Goal: Task Accomplishment & Management: Use online tool/utility

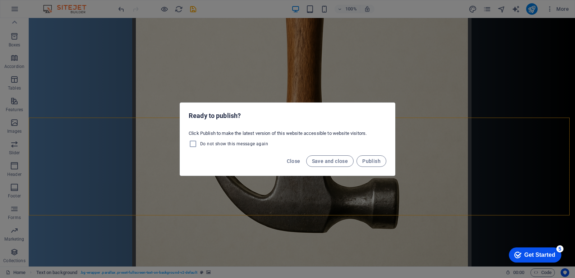
click at [425, 61] on div "Ready to publish? Click Publish to make the latest version of this website acce…" at bounding box center [287, 139] width 575 height 278
click at [329, 161] on span "Save and close" at bounding box center [330, 161] width 36 height 6
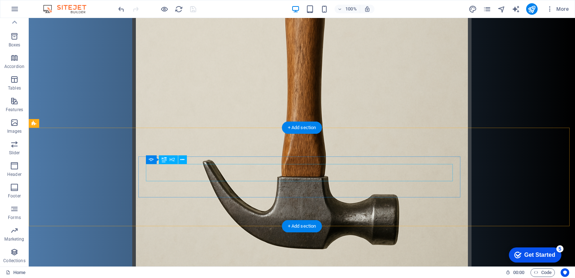
scroll to position [307, 0]
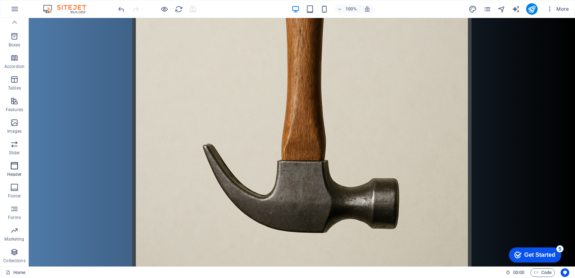
click at [10, 164] on icon "button" at bounding box center [14, 165] width 9 height 9
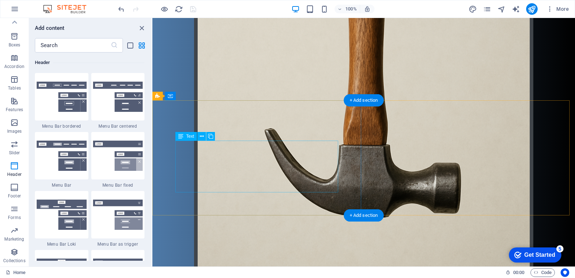
scroll to position [324, 0]
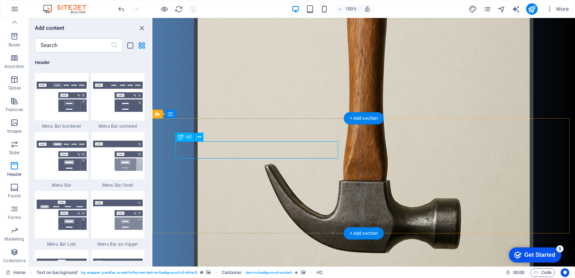
scroll to position [252, 0]
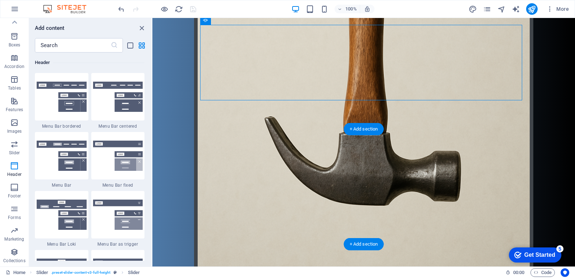
scroll to position [323, 0]
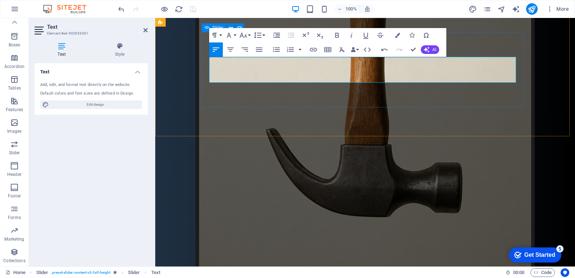
drag, startPoint x: 232, startPoint y: 132, endPoint x: 227, endPoint y: 163, distance: 31.5
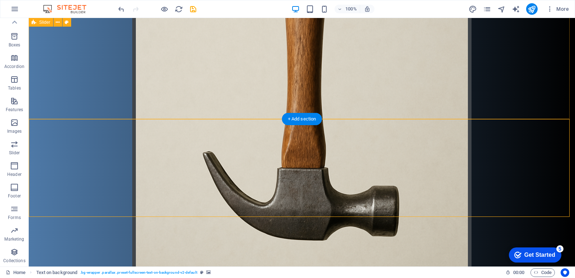
scroll to position [251, 0]
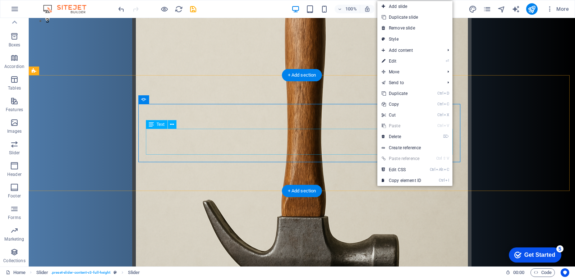
drag, startPoint x: 409, startPoint y: 150, endPoint x: 330, endPoint y: 133, distance: 81.0
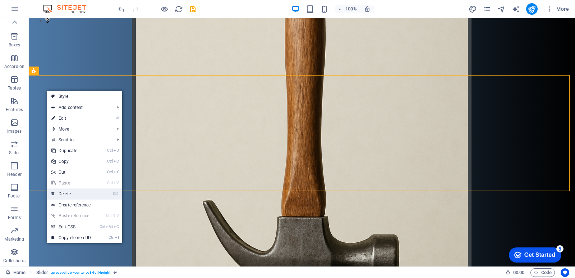
click at [60, 195] on link "⌦ Delete" at bounding box center [71, 193] width 48 height 11
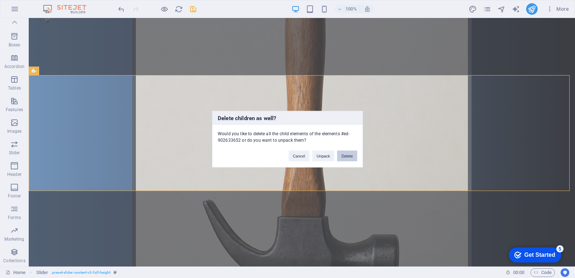
click at [343, 156] on button "Delete" at bounding box center [347, 155] width 20 height 11
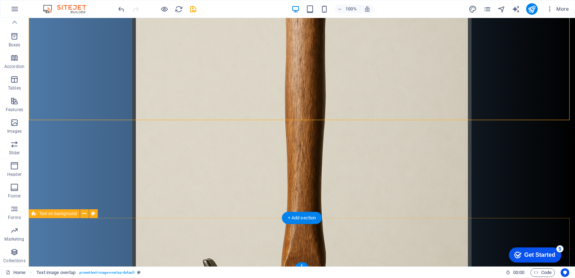
scroll to position [209, 0]
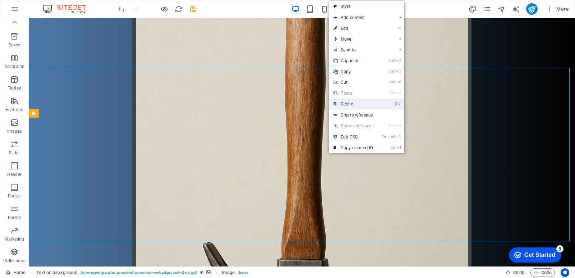
click at [365, 102] on link "⌦ Delete" at bounding box center [353, 103] width 48 height 11
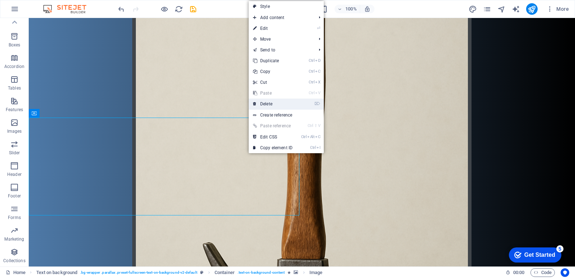
click at [271, 105] on link "⌦ Delete" at bounding box center [272, 103] width 48 height 11
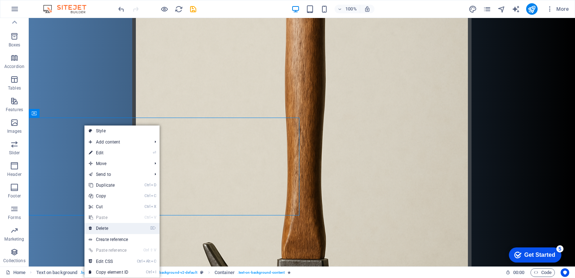
click at [103, 226] on link "⌦ Delete" at bounding box center [108, 228] width 48 height 11
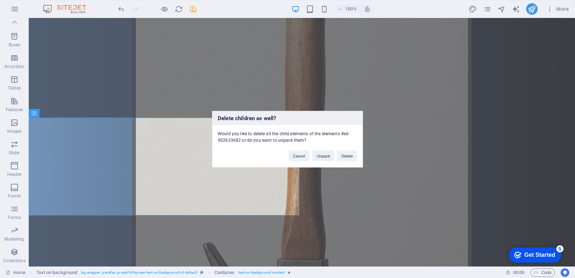
click at [357, 157] on div "Cancel Unpack Delete" at bounding box center [322, 152] width 79 height 18
click at [349, 152] on button "Delete" at bounding box center [347, 155] width 20 height 11
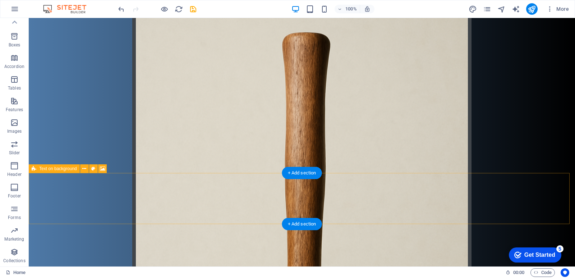
scroll to position [162, 0]
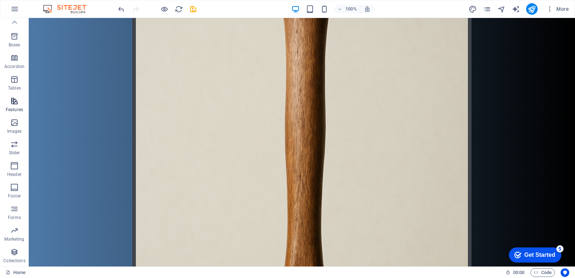
click at [15, 108] on button "Features" at bounding box center [14, 105] width 29 height 22
click at [15, 108] on p "Features" at bounding box center [14, 110] width 17 height 6
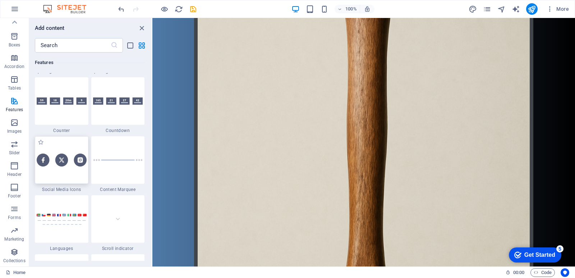
scroll to position [3194, 0]
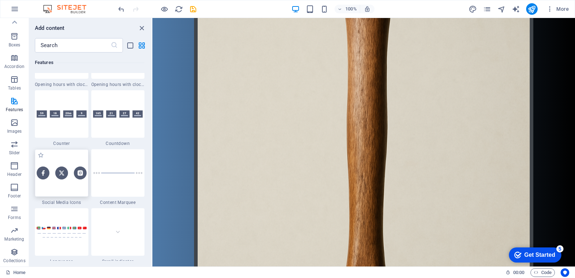
click at [70, 176] on img at bounding box center [62, 172] width 50 height 13
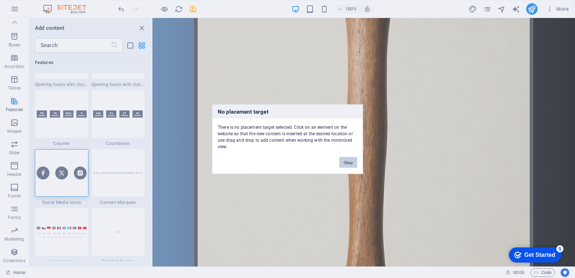
click at [347, 166] on button "Okay" at bounding box center [348, 162] width 18 height 11
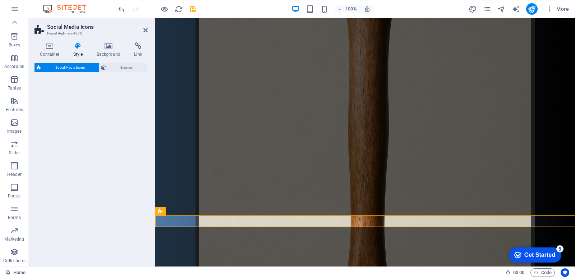
select select "rem"
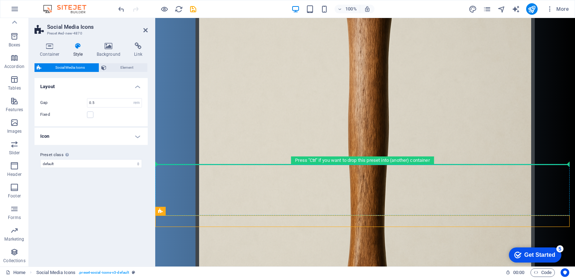
drag, startPoint x: 303, startPoint y: 219, endPoint x: 292, endPoint y: 186, distance: 34.3
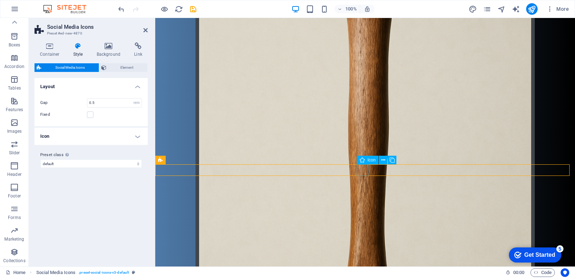
click at [365, 161] on div "Icon" at bounding box center [368, 159] width 22 height 9
select select "xMidYMid"
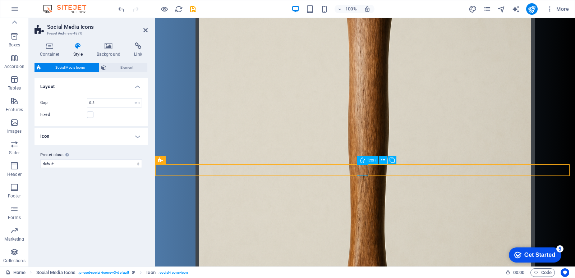
select select "px"
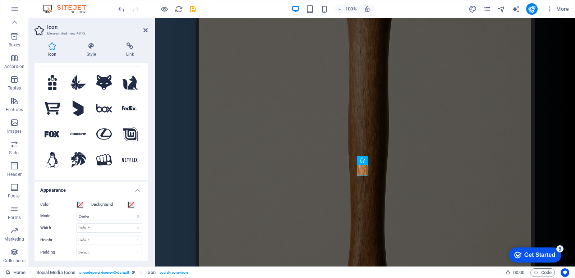
scroll to position [0, 0]
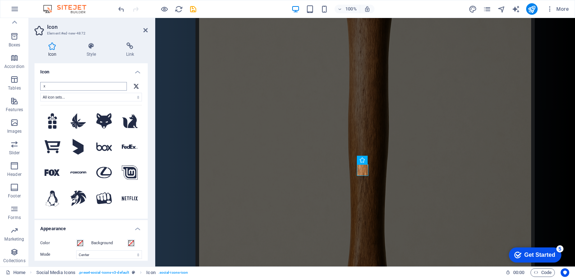
click at [71, 87] on input "x" at bounding box center [83, 86] width 87 height 9
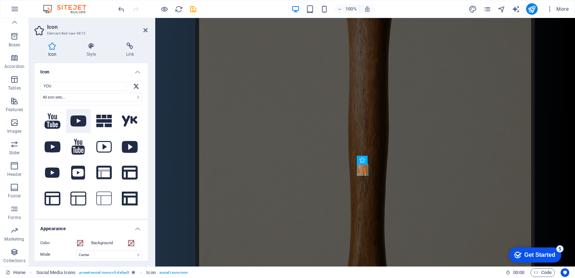
type input "YOU"
click at [74, 115] on icon at bounding box center [78, 120] width 16 height 11
select select "xMidYMid"
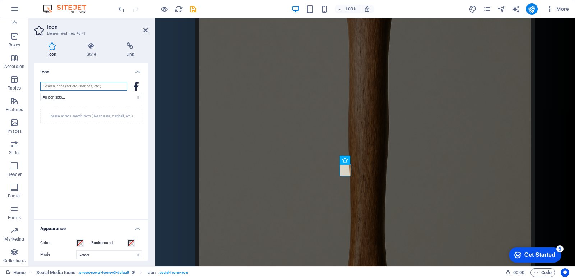
click at [73, 84] on input "search" at bounding box center [83, 86] width 87 height 9
type input "DISCORD"
click at [49, 126] on icon at bounding box center [52, 120] width 14 height 11
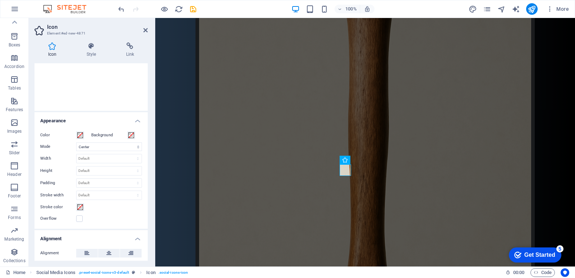
scroll to position [144, 0]
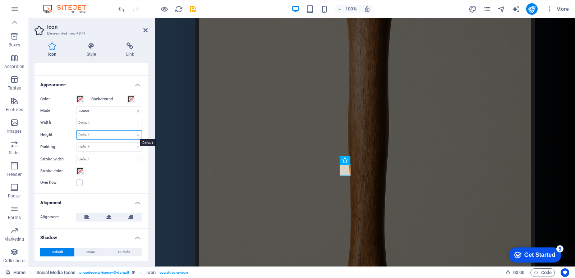
click at [86, 133] on select "Default auto px rem em vh vw" at bounding box center [108, 134] width 65 height 9
select select "px"
click at [130, 130] on select "Default auto px rem em vh vw" at bounding box center [108, 134] width 65 height 9
click at [91, 137] on input "16" at bounding box center [108, 134] width 65 height 9
type input "1"
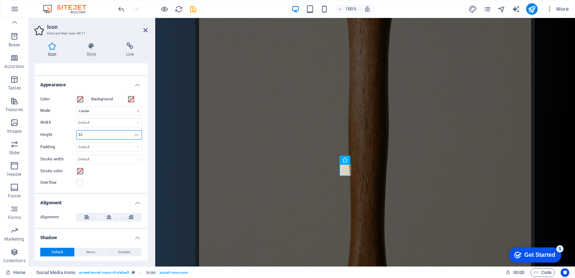
type input "32"
click at [93, 125] on select "Default auto px rem % em vh vw" at bounding box center [108, 122] width 65 height 9
select select "px"
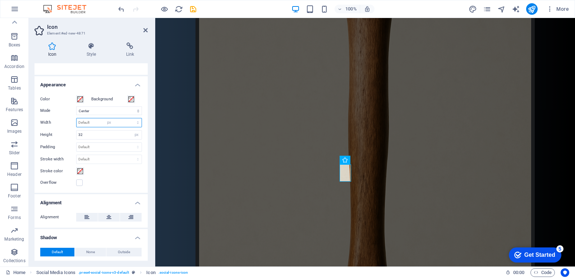
click at [130, 118] on select "Default auto px rem % em vh vw" at bounding box center [108, 122] width 65 height 9
click at [94, 124] on input "16" at bounding box center [108, 122] width 65 height 9
click at [93, 122] on input "132" at bounding box center [108, 122] width 65 height 9
click at [80, 124] on input "132" at bounding box center [108, 122] width 65 height 9
click at [101, 112] on select "Scale Left Center Right" at bounding box center [109, 110] width 66 height 9
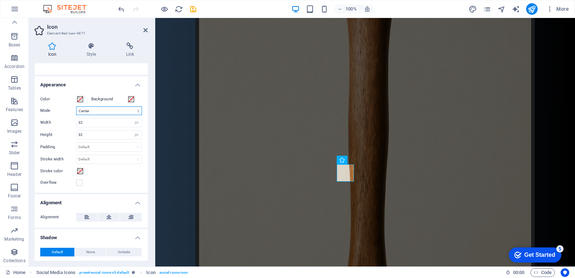
click at [100, 110] on select "Scale Left Center Right" at bounding box center [109, 110] width 66 height 9
click at [84, 122] on input "32" at bounding box center [108, 122] width 65 height 9
type input "3"
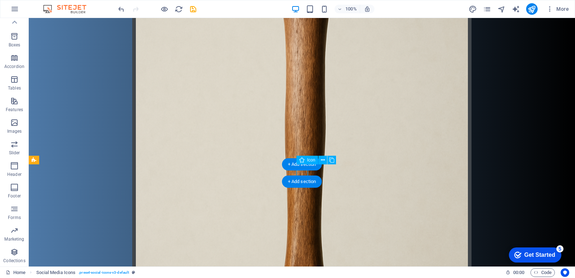
select select "xMidYMid"
select select "px"
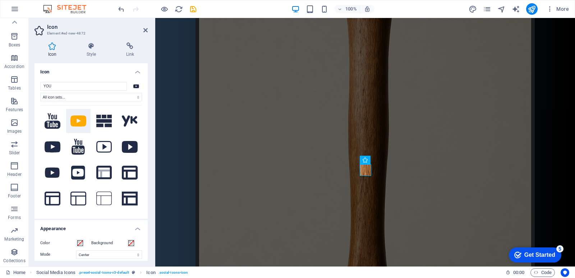
click at [72, 120] on icon at bounding box center [78, 120] width 16 height 11
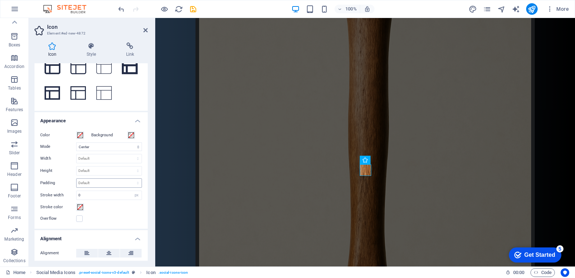
scroll to position [180, 0]
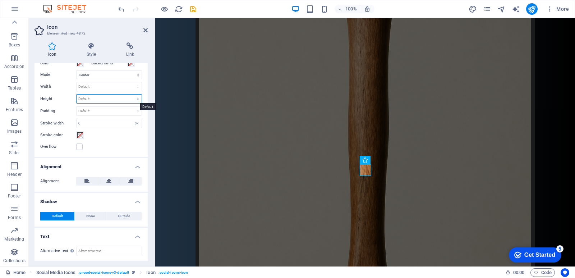
click at [92, 100] on select "Default auto px rem em vh vw" at bounding box center [108, 98] width 65 height 9
select select "px"
click at [130, 94] on select "Default auto px rem em vh vw" at bounding box center [108, 98] width 65 height 9
type input "16"
click at [95, 88] on select "Default auto px rem % em vh vw" at bounding box center [108, 86] width 65 height 9
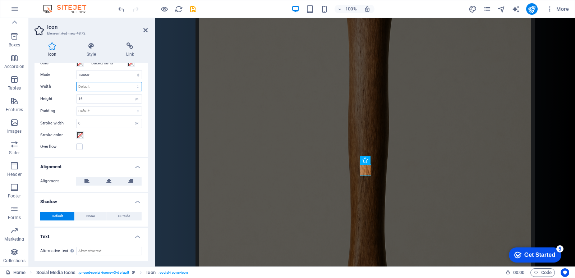
select select "px"
click at [130, 82] on select "Default auto px rem % em vh vw" at bounding box center [108, 86] width 65 height 9
type input "16"
click at [86, 99] on input "16" at bounding box center [108, 98] width 65 height 9
type input "1"
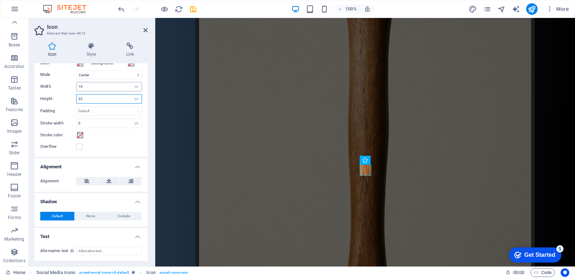
type input "32"
click at [92, 87] on input "16" at bounding box center [108, 86] width 65 height 9
type input "1"
type input "32"
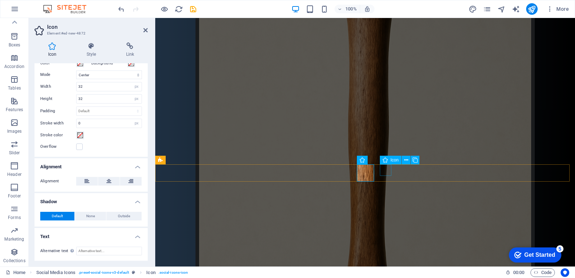
select select "xMidYMid"
select select "px"
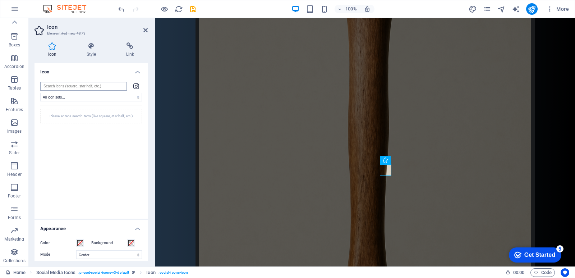
click at [93, 84] on input "search" at bounding box center [83, 86] width 87 height 9
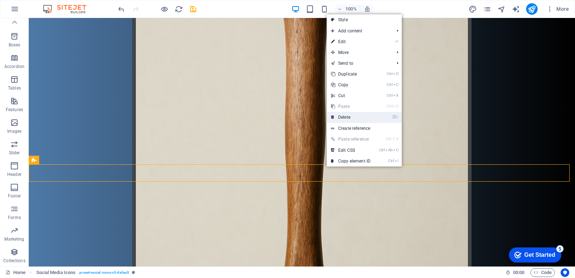
click at [344, 116] on link "⌦ Delete" at bounding box center [350, 117] width 48 height 11
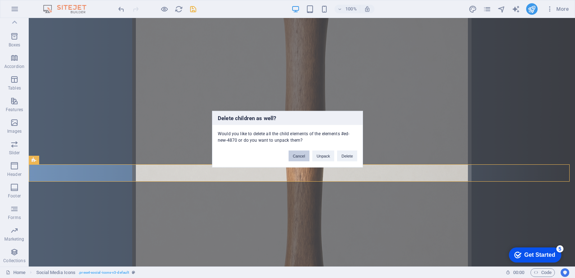
click at [301, 158] on button "Cancel" at bounding box center [298, 155] width 21 height 11
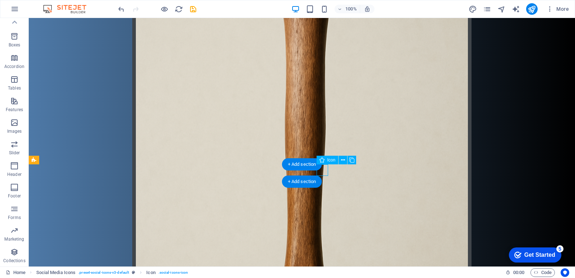
select select "xMidYMid"
select select "px"
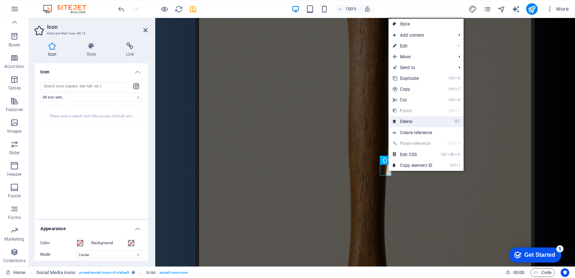
click at [397, 125] on link "⌦ Delete" at bounding box center [412, 121] width 48 height 11
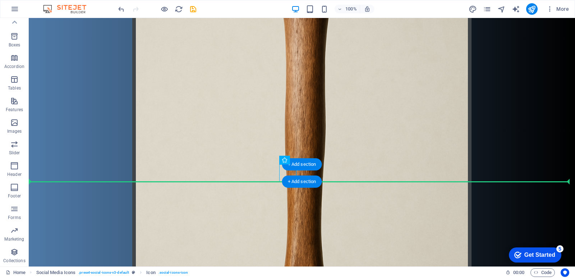
drag, startPoint x: 282, startPoint y: 172, endPoint x: 75, endPoint y: 172, distance: 207.2
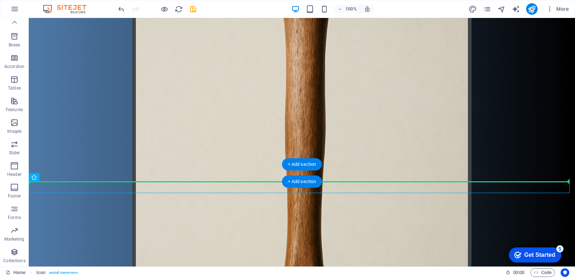
drag, startPoint x: 35, startPoint y: 187, endPoint x: 69, endPoint y: 173, distance: 37.0
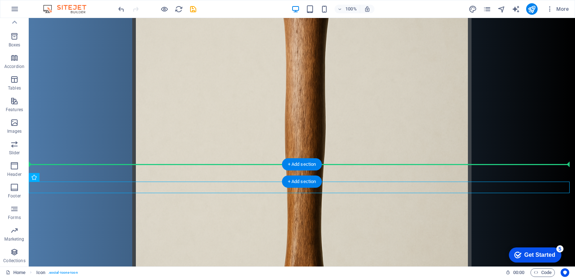
drag, startPoint x: 34, startPoint y: 188, endPoint x: 52, endPoint y: 166, distance: 28.3
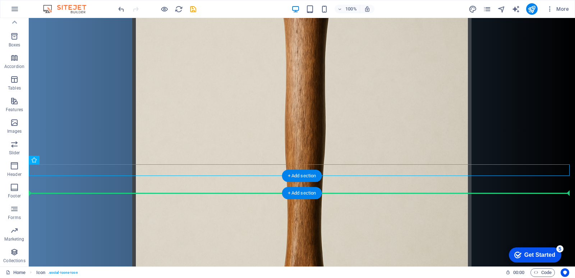
drag, startPoint x: 34, startPoint y: 169, endPoint x: 316, endPoint y: 203, distance: 283.9
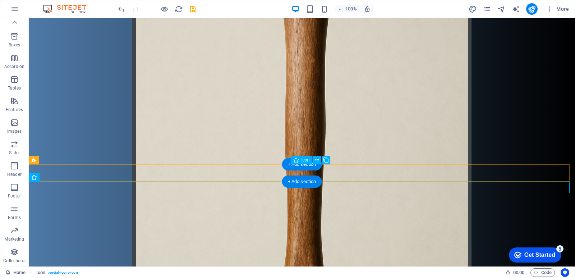
drag, startPoint x: 36, startPoint y: 188, endPoint x: 298, endPoint y: 173, distance: 261.8
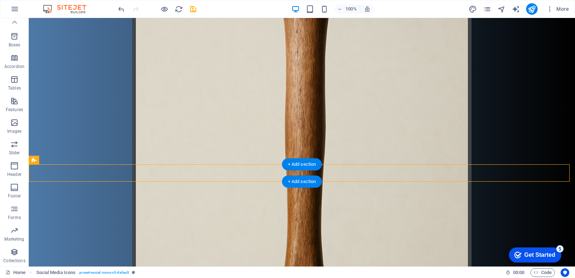
drag, startPoint x: 336, startPoint y: 172, endPoint x: 323, endPoint y: 176, distance: 13.7
drag, startPoint x: 279, startPoint y: 171, endPoint x: 360, endPoint y: 173, distance: 81.2
drag, startPoint x: 359, startPoint y: 172, endPoint x: 281, endPoint y: 174, distance: 78.7
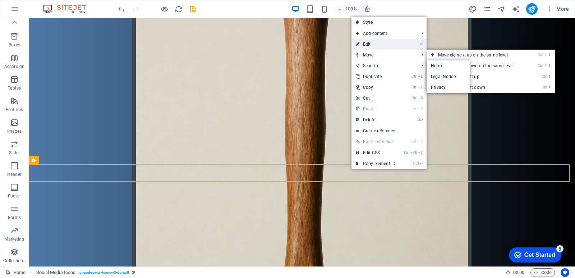
click at [369, 44] on link "⏎ Edit" at bounding box center [375, 44] width 48 height 11
select select "rem"
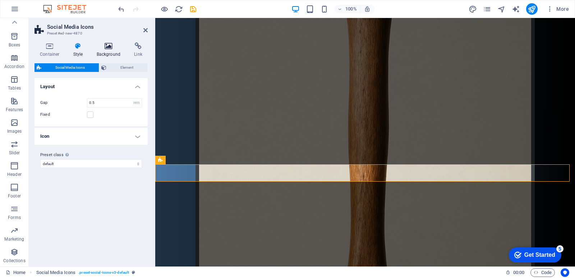
click at [104, 50] on h4 "Background" at bounding box center [110, 49] width 38 height 15
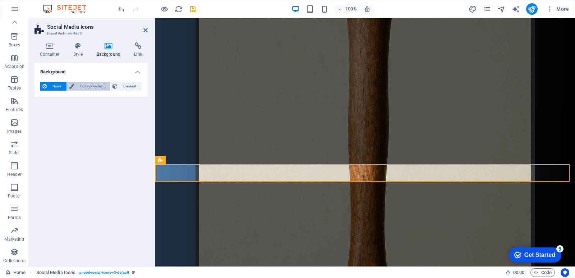
click at [87, 85] on span "Color / Gradient" at bounding box center [92, 86] width 32 height 9
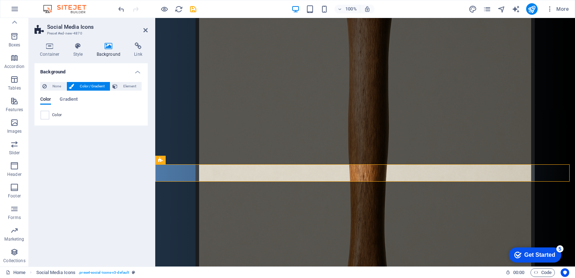
click at [59, 101] on div "Color Gradient" at bounding box center [91, 104] width 102 height 14
click at [63, 101] on span "Gradient" at bounding box center [69, 100] width 18 height 10
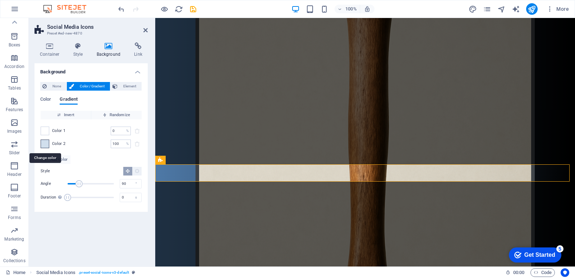
click at [45, 143] on span at bounding box center [45, 144] width 8 height 8
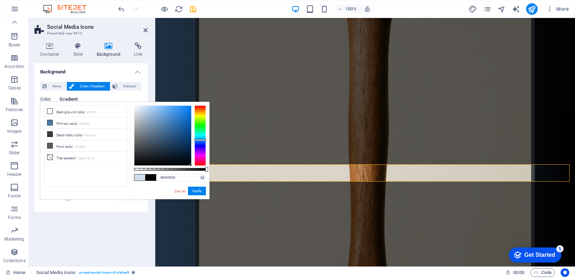
drag, startPoint x: 137, startPoint y: 141, endPoint x: 430, endPoint y: 292, distance: 329.4
click at [430, 277] on html "[DOMAIN_NAME] Home Favorites Elements Columns Content Boxes Accordion Tables Fe…" at bounding box center [287, 139] width 575 height 278
click at [47, 110] on icon at bounding box center [49, 110] width 5 height 5
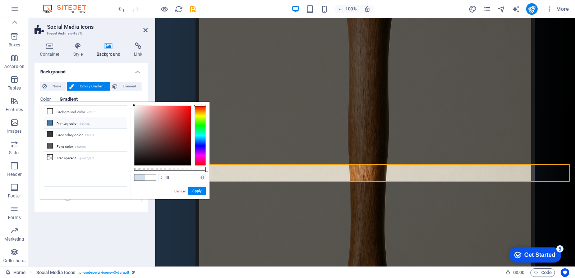
click at [48, 124] on icon at bounding box center [49, 122] width 5 height 5
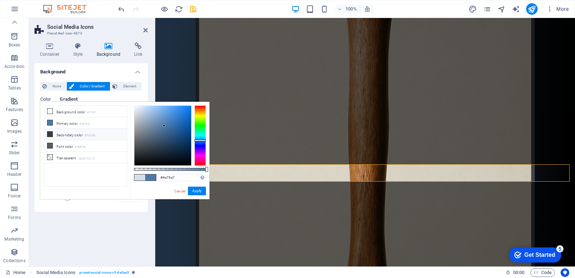
click at [49, 134] on icon at bounding box center [49, 133] width 5 height 5
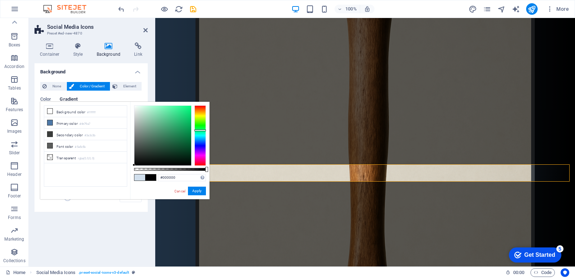
drag, startPoint x: 141, startPoint y: 170, endPoint x: 119, endPoint y: 191, distance: 30.0
click at [119, 191] on div "less Background color #ffffff Primary color #4e79a7 Secondary color #3a3c3b Fon…" at bounding box center [124, 150] width 169 height 97
click at [196, 189] on button "Apply" at bounding box center [197, 190] width 18 height 9
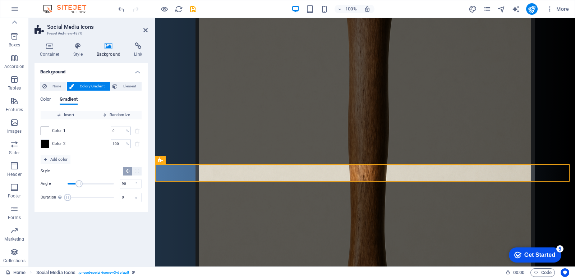
drag, startPoint x: 38, startPoint y: 124, endPoint x: 43, endPoint y: 128, distance: 6.7
click at [40, 126] on div "None Color / Gradient Element Stretch background to full-width Color overlay Pl…" at bounding box center [90, 143] width 113 height 135
click at [43, 128] on span at bounding box center [45, 131] width 8 height 8
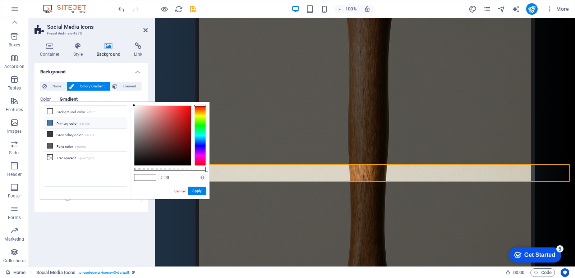
click at [52, 121] on icon at bounding box center [49, 122] width 5 height 5
type input "#4e79a7"
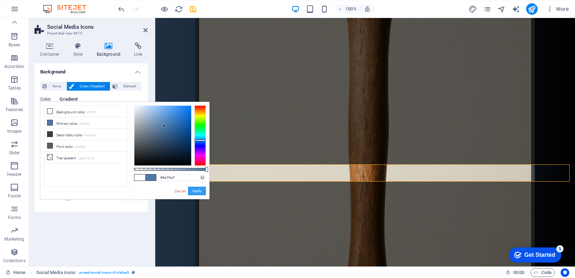
click at [194, 188] on button "Apply" at bounding box center [197, 190] width 18 height 9
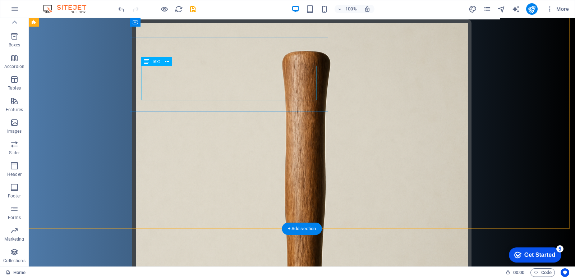
scroll to position [90, 0]
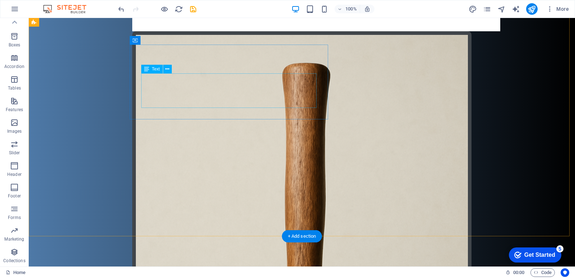
click at [240, 20] on div "здравствуйте участники сервера мухосранск сегодня вы узнаете про все мои неудач…" at bounding box center [316, 2] width 345 height 34
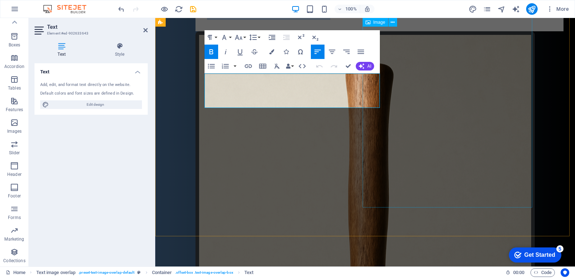
drag, startPoint x: 283, startPoint y: 86, endPoint x: 454, endPoint y: 136, distance: 177.5
click at [454, 136] on div "дратути эт мой сайт! здравствуйте участники сервера мухосранск сегодня вы узнае…" at bounding box center [365, 246] width 350 height 637
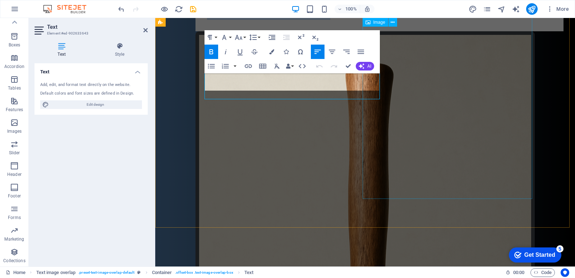
scroll to position [99, 0]
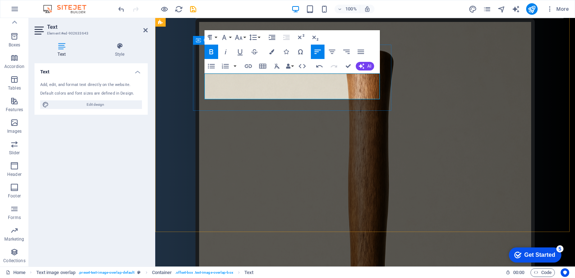
click at [248, 5] on strong "сервере будет 10 людей" at bounding box center [241, 2] width 69 height 6
click at [228, 5] on strong "сервере будет 10 людей" at bounding box center [241, 2] width 69 height 6
click at [229, 5] on strong "сервере будет 10 людей" at bounding box center [241, 2] width 69 height 6
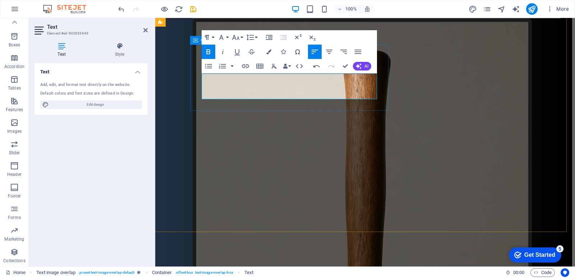
drag, startPoint x: 352, startPoint y: 95, endPoint x: 280, endPoint y: 85, distance: 72.2
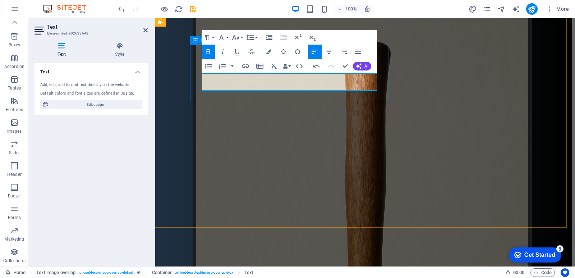
scroll to position [99, 3]
click at [285, 117] on div "дратути эт мой сайт! здравствуйте участники сервера мухосранск сегодня вы узнае…" at bounding box center [361, 229] width 419 height 620
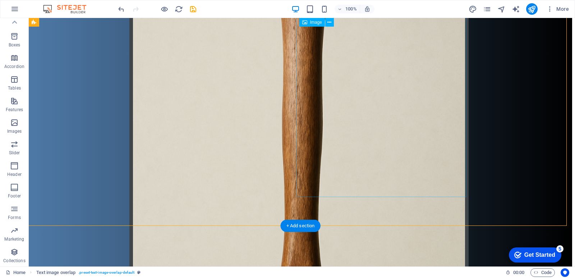
scroll to position [185, 3]
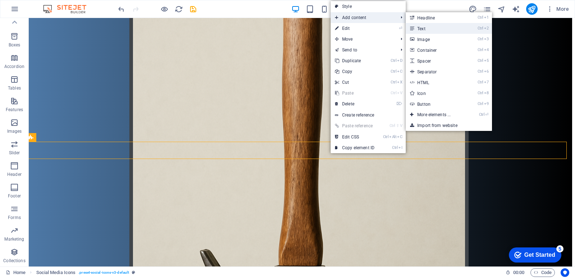
click at [435, 27] on link "Ctrl 2 Text" at bounding box center [434, 28] width 59 height 11
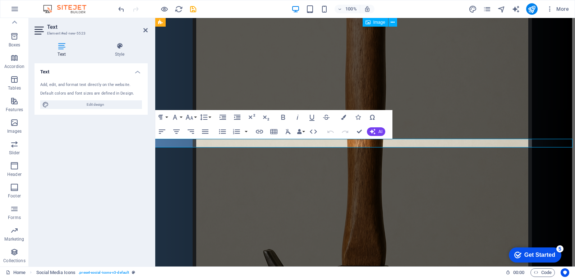
scroll to position [185, 0]
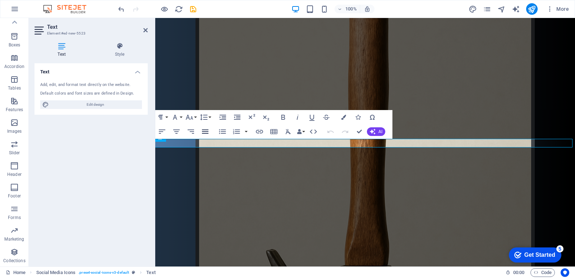
click at [210, 131] on button "Align Justify" at bounding box center [205, 131] width 14 height 14
click at [207, 131] on icon "button" at bounding box center [205, 131] width 9 height 9
click at [315, 135] on icon "button" at bounding box center [313, 131] width 9 height 9
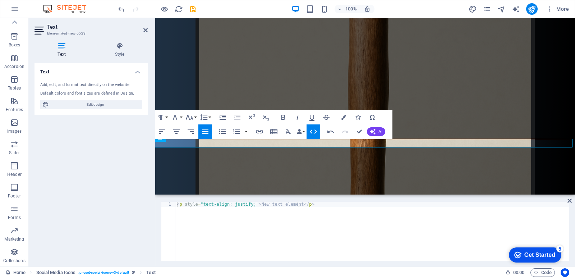
click at [315, 135] on icon "button" at bounding box center [313, 131] width 9 height 9
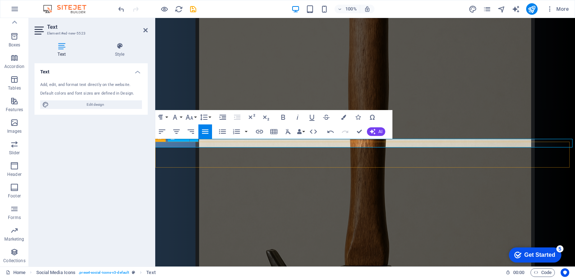
drag, startPoint x: 204, startPoint y: 144, endPoint x: 102, endPoint y: 159, distance: 103.8
click at [121, 55] on h4 "Style" at bounding box center [120, 49] width 56 height 15
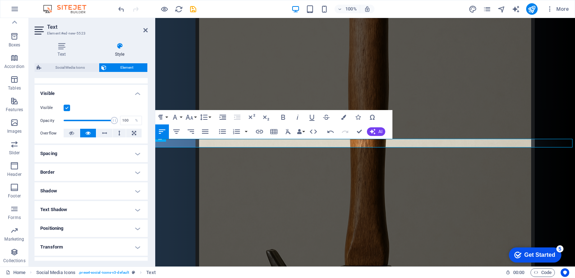
scroll to position [49, 0]
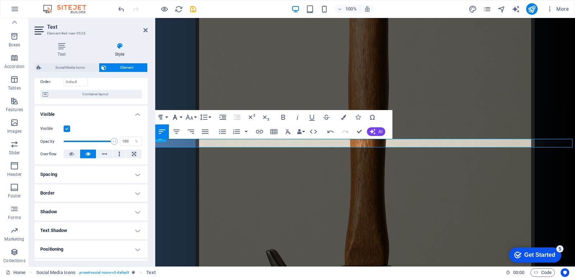
click at [180, 115] on button "Font Family" at bounding box center [176, 117] width 14 height 14
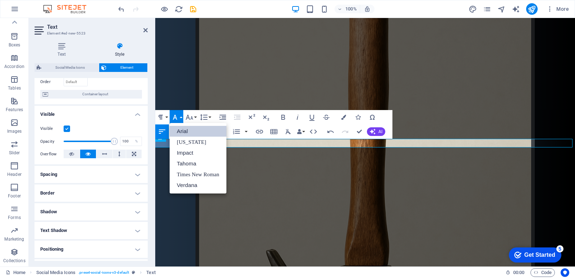
scroll to position [0, 0]
click at [185, 153] on link "Impact" at bounding box center [197, 152] width 57 height 11
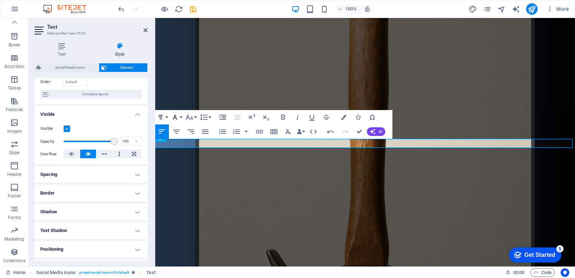
click at [177, 114] on icon "button" at bounding box center [175, 117] width 9 height 9
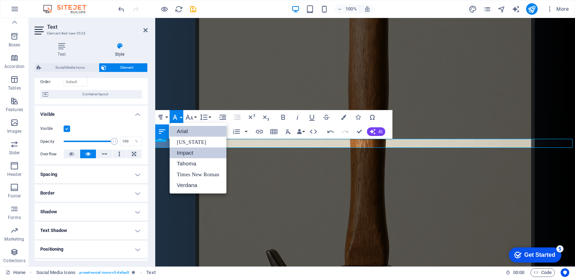
click at [204, 133] on link "Arial" at bounding box center [197, 131] width 57 height 11
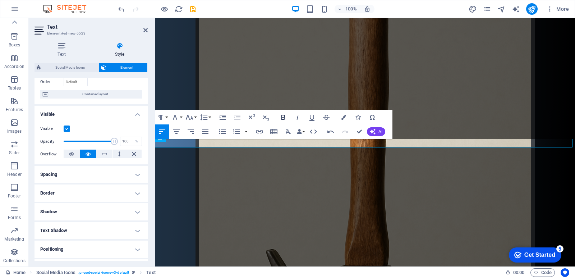
click at [288, 114] on button "Bold" at bounding box center [283, 117] width 14 height 14
click at [61, 49] on icon at bounding box center [61, 45] width 54 height 7
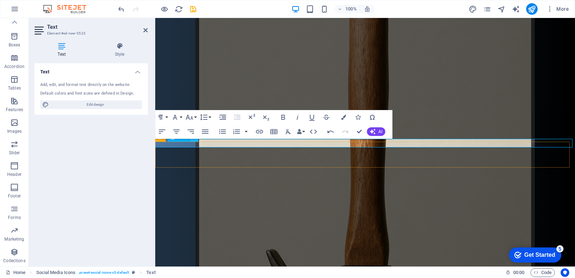
click at [197, 141] on button at bounding box center [194, 137] width 9 height 9
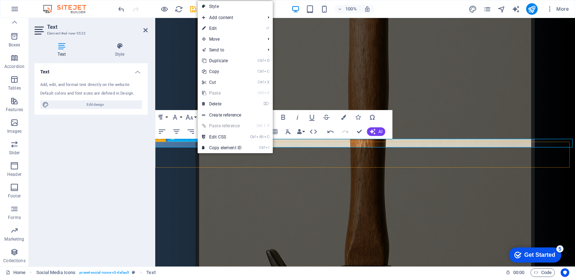
drag, startPoint x: 341, startPoint y: 159, endPoint x: 186, endPoint y: 142, distance: 156.1
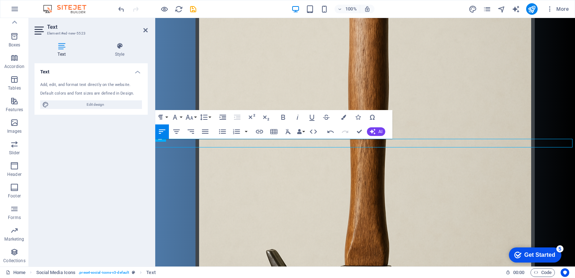
drag, startPoint x: 285, startPoint y: 139, endPoint x: 116, endPoint y: 155, distance: 170.2
click at [90, 106] on span "Edit design" at bounding box center [95, 104] width 89 height 9
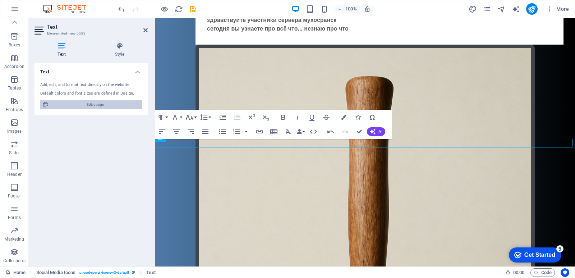
select select "px"
select select "400"
select select "px"
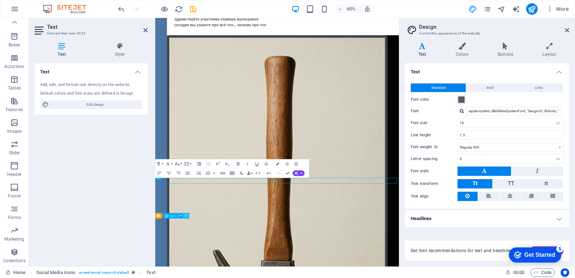
click at [462, 100] on span at bounding box center [461, 100] width 6 height 6
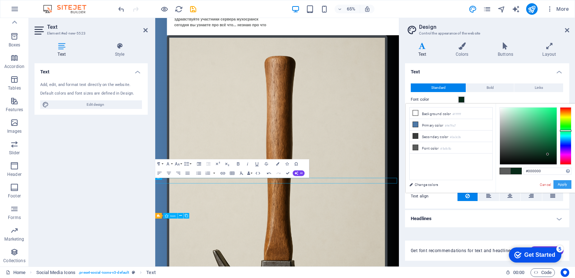
drag, startPoint x: 520, startPoint y: 140, endPoint x: 566, endPoint y: 180, distance: 60.8
click at [566, 180] on div "#000000 Supported formats #0852ed rgb(8, 82, 237) rgba(8, 82, 237, 90%) hsv(221…" at bounding box center [534, 199] width 79 height 193
type input "#ffffff"
drag, startPoint x: 533, startPoint y: 150, endPoint x: 468, endPoint y: 65, distance: 106.5
click at [468, 65] on body "[DOMAIN_NAME] Home Favorites Elements Columns Content Boxes Accordion Tables Fe…" at bounding box center [287, 139] width 575 height 278
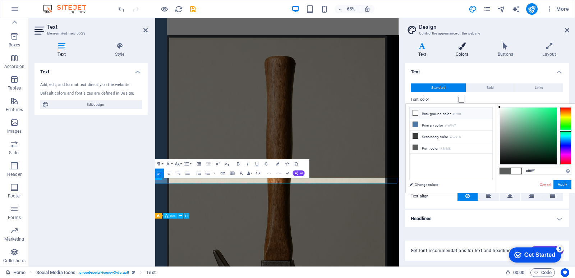
click at [456, 55] on h4 "Colors" at bounding box center [463, 49] width 42 height 15
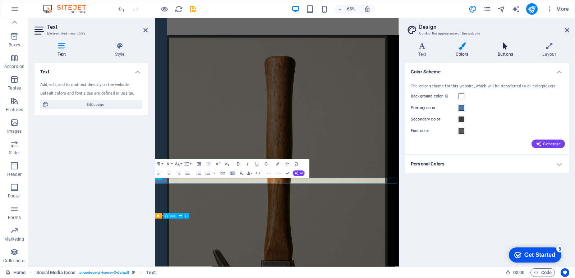
click at [510, 47] on icon at bounding box center [505, 45] width 42 height 7
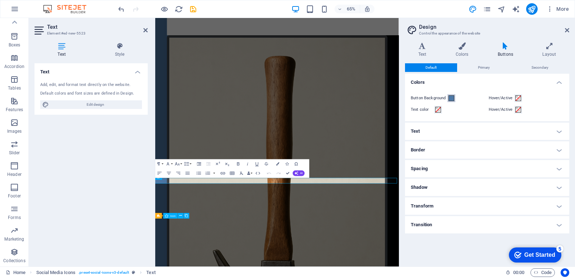
click at [448, 98] on span at bounding box center [451, 98] width 6 height 6
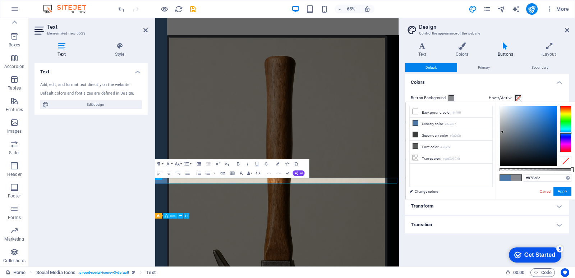
drag, startPoint x: 525, startPoint y: 139, endPoint x: 502, endPoint y: 132, distance: 24.4
click at [502, 132] on div at bounding box center [527, 136] width 57 height 60
type input "#b0c5dd"
drag, startPoint x: 509, startPoint y: 136, endPoint x: 511, endPoint y: 113, distance: 22.7
click at [511, 113] on div at bounding box center [527, 136] width 57 height 60
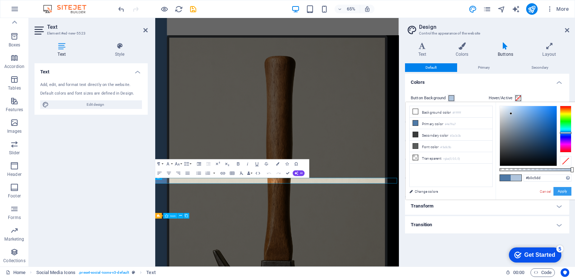
click at [556, 187] on button "Apply" at bounding box center [562, 191] width 18 height 9
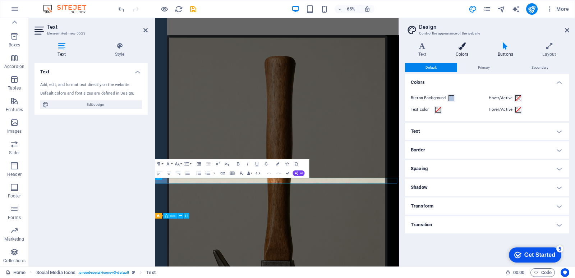
click at [461, 45] on icon at bounding box center [461, 45] width 39 height 7
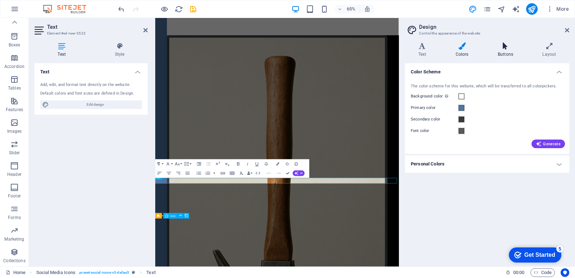
drag, startPoint x: 491, startPoint y: 44, endPoint x: 495, endPoint y: 43, distance: 4.4
click at [495, 43] on icon at bounding box center [505, 45] width 42 height 7
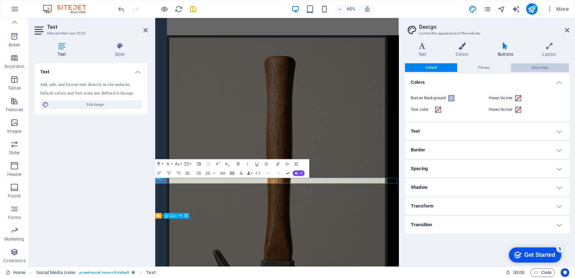
click at [532, 66] on span "Secondary" at bounding box center [539, 67] width 17 height 9
click at [483, 73] on div "Default Primary Secondary Colors Button Background Hover/Active Text color Hove…" at bounding box center [487, 161] width 164 height 197
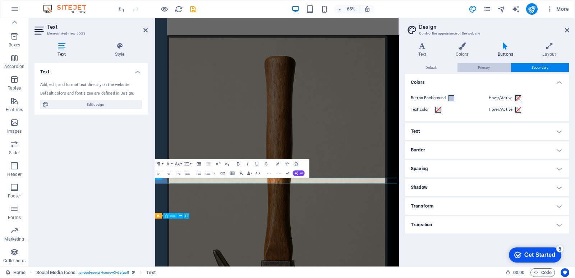
click at [489, 69] on span "Primary" at bounding box center [484, 67] width 12 height 9
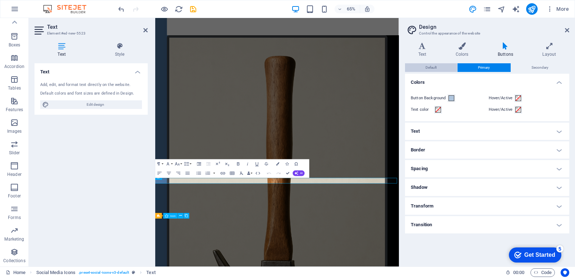
click at [441, 64] on button "Default" at bounding box center [431, 67] width 52 height 9
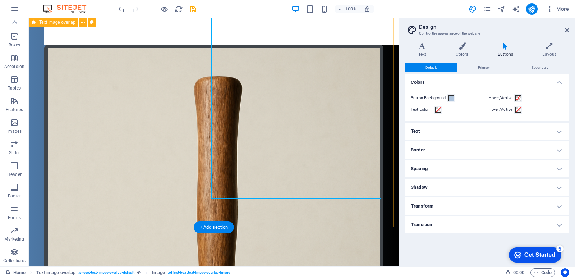
scroll to position [193, 0]
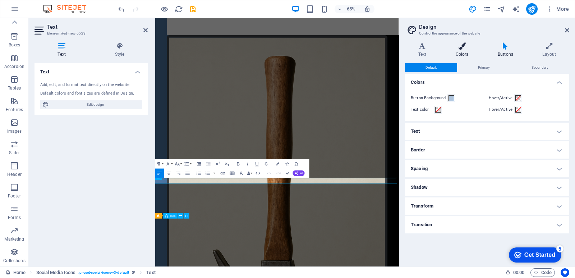
click at [462, 51] on h4 "Colors" at bounding box center [463, 49] width 42 height 15
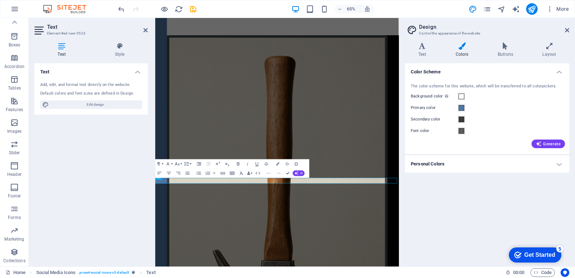
click at [88, 140] on div "Text Add, edit, and format text directly on the website. Default colors and fon…" at bounding box center [90, 161] width 113 height 197
click at [88, 145] on div "Text Add, edit, and format text directly on the website. Default colors and fon…" at bounding box center [90, 161] width 113 height 197
click at [317, 45] on div "дратути эт мой сайт! здравствуйте участники сервера мухосранск сегодня вы узнае…" at bounding box center [357, 15] width 368 height 57
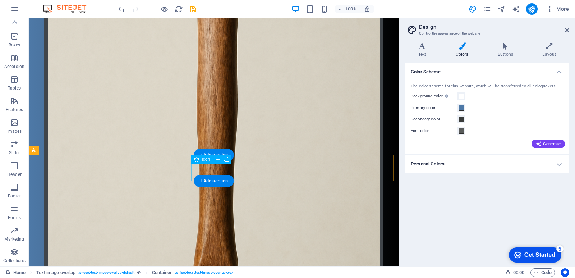
scroll to position [193, 0]
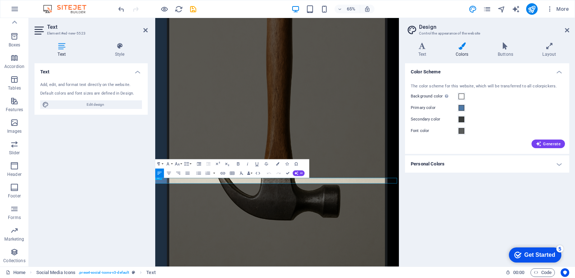
scroll to position [60, 0]
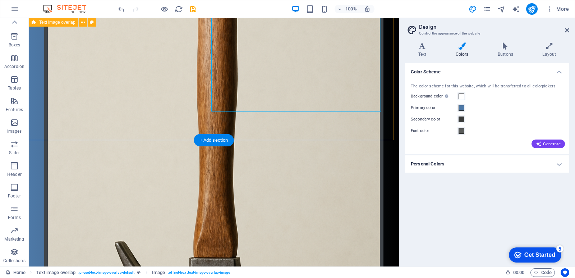
scroll to position [193, 0]
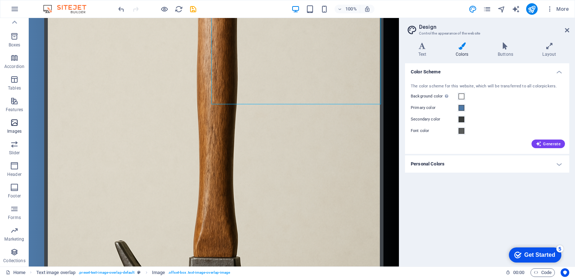
click at [19, 121] on icon "button" at bounding box center [14, 122] width 9 height 9
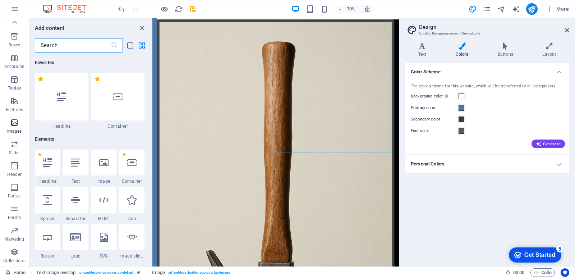
scroll to position [3641, 0]
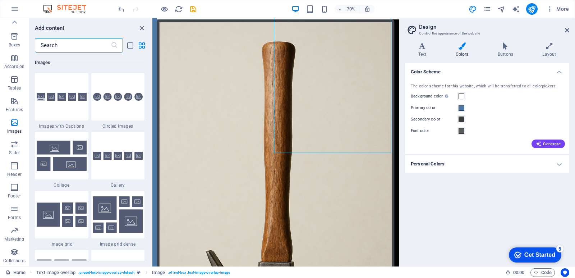
click at [69, 43] on input "text" at bounding box center [73, 45] width 76 height 14
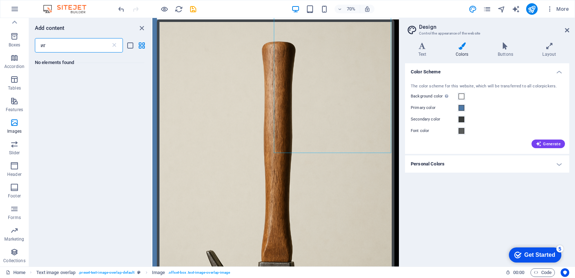
type input "и"
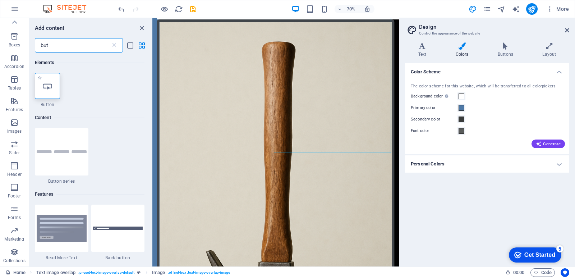
type input "but"
click at [51, 82] on icon at bounding box center [47, 85] width 9 height 9
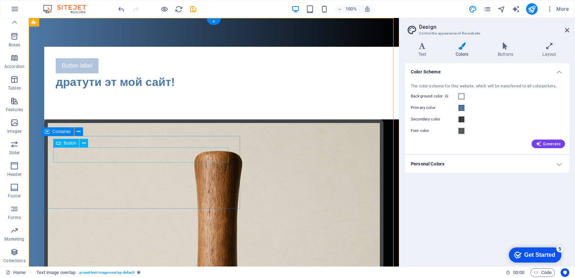
click at [86, 73] on div "Button label" at bounding box center [228, 65] width 345 height 15
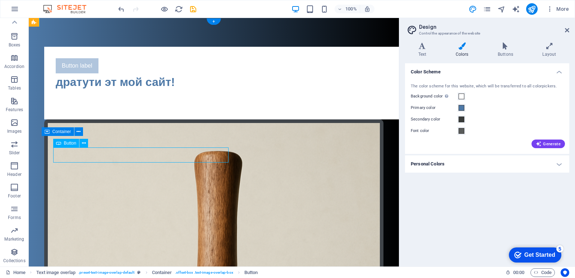
click at [86, 73] on div "Button label" at bounding box center [228, 65] width 345 height 15
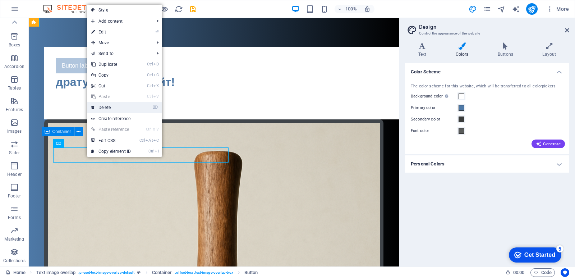
click at [96, 107] on link "⌦ Delete" at bounding box center [111, 107] width 48 height 11
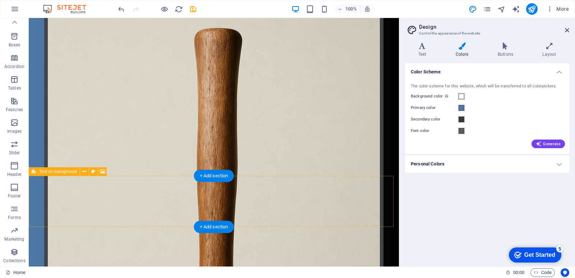
scroll to position [193, 0]
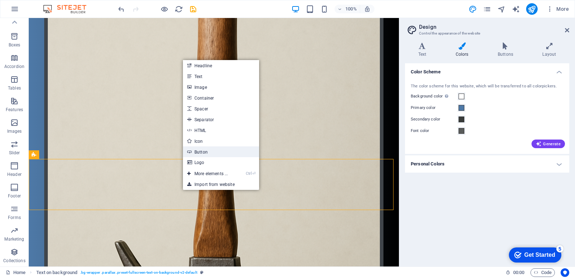
click at [213, 150] on link "Button" at bounding box center [221, 151] width 76 height 11
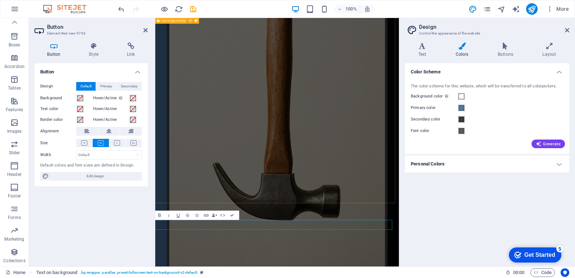
scroll to position [24, 0]
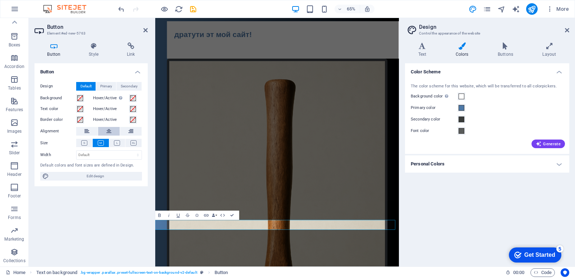
click at [110, 129] on icon at bounding box center [108, 131] width 5 height 9
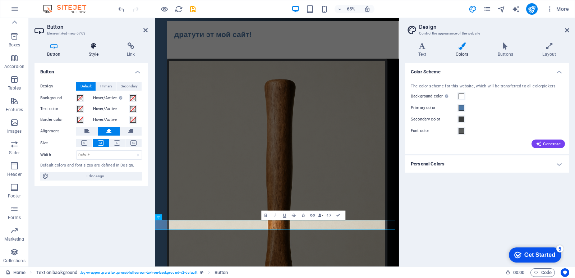
click at [88, 50] on h4 "Style" at bounding box center [95, 49] width 38 height 15
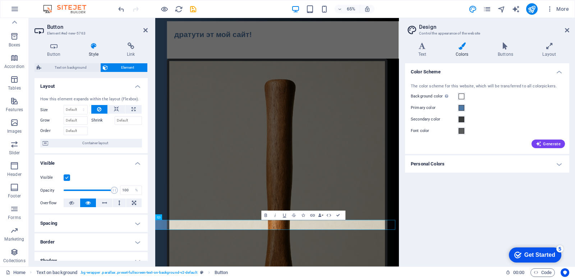
scroll to position [0, 0]
click at [128, 110] on button at bounding box center [133, 109] width 16 height 9
type input "100"
select select "%"
click at [97, 111] on icon at bounding box center [99, 109] width 4 height 9
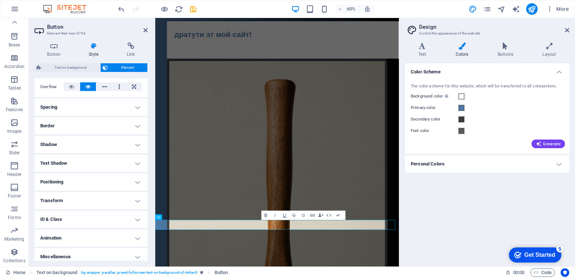
scroll to position [121, 0]
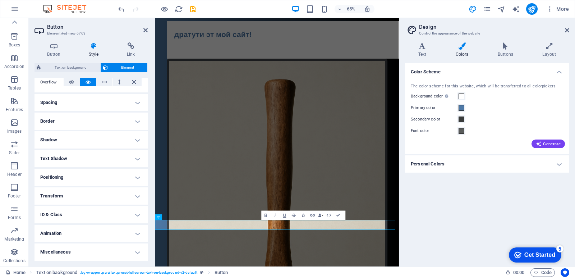
click at [104, 175] on h4 "Positioning" at bounding box center [90, 176] width 113 height 17
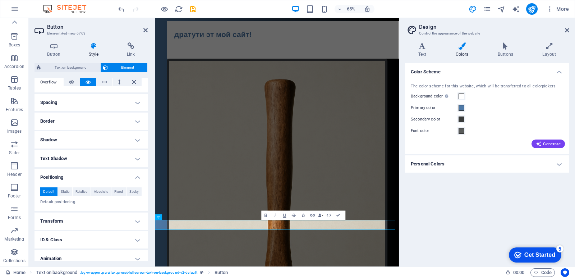
click at [104, 175] on h4 "Positioning" at bounding box center [90, 174] width 113 height 13
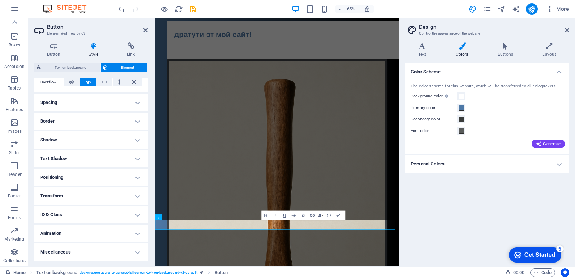
click at [108, 174] on h4 "Positioning" at bounding box center [90, 176] width 113 height 17
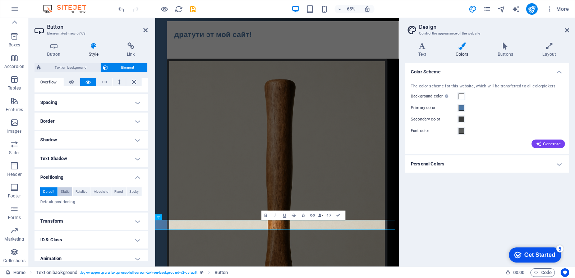
click at [70, 190] on button "Static" at bounding box center [65, 191] width 15 height 9
click at [55, 190] on button "Default" at bounding box center [48, 191] width 17 height 9
click at [86, 191] on span "Relative" at bounding box center [81, 191] width 12 height 9
click at [55, 187] on button "Default" at bounding box center [48, 191] width 17 height 9
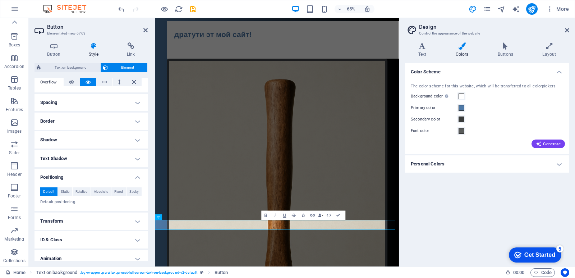
click at [52, 187] on span "Default" at bounding box center [48, 191] width 11 height 9
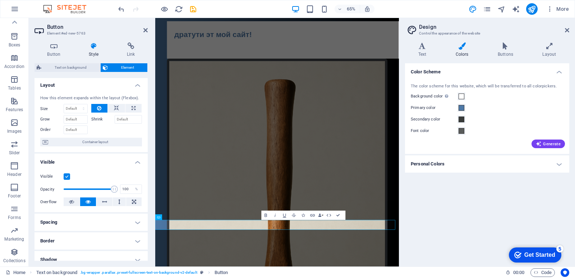
scroll to position [0, 0]
click at [70, 121] on input "Grow" at bounding box center [76, 120] width 24 height 9
click at [73, 106] on select "Default auto px % 1/1 1/2 1/3 1/4 1/5 1/6 1/7 1/8 1/9 1/10" at bounding box center [75, 110] width 23 height 9
select select "px"
click at [76, 106] on select "Default auto px % 1/1 1/2 1/3 1/4 1/5 1/6 1/7 1/8 1/9 1/10" at bounding box center [75, 110] width 23 height 9
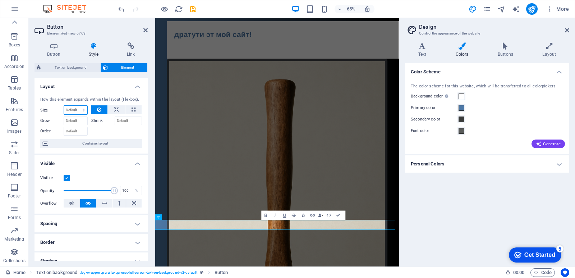
type input "0"
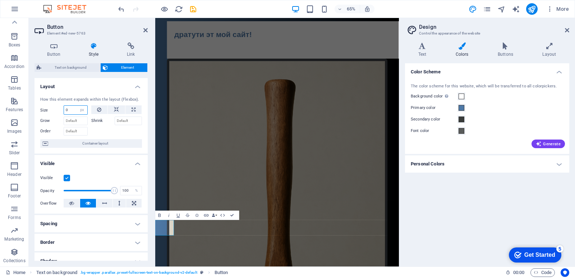
click at [74, 112] on input "0" at bounding box center [75, 110] width 23 height 9
type input "100"
click at [77, 110] on select "Default auto px % 1/1 1/2 1/3 1/4 1/5 1/6 1/7 1/8 1/9 1/10" at bounding box center [82, 110] width 10 height 9
click at [77, 106] on select "Default auto px % 1/1 1/2 1/3 1/4 1/5 1/6 1/7 1/8 1/9 1/10" at bounding box center [82, 110] width 10 height 9
click at [73, 107] on input "100" at bounding box center [75, 110] width 23 height 9
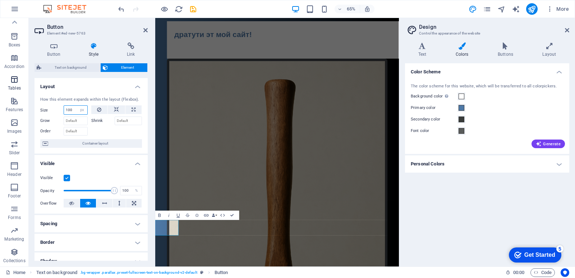
drag, startPoint x: 75, startPoint y: 108, endPoint x: 0, endPoint y: 89, distance: 77.2
click at [0, 99] on section "Favorites Elements Columns Content Boxes Accordion Tables Features Images Slide…" at bounding box center [199, 142] width 399 height 248
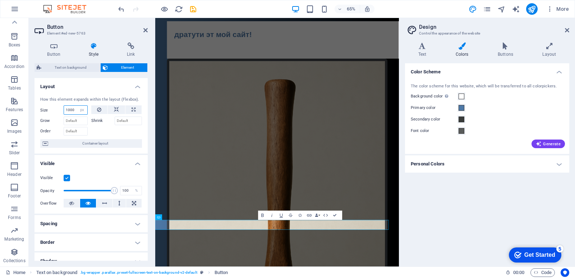
click at [73, 113] on input "1000" at bounding box center [75, 110] width 23 height 9
click at [77, 112] on select "Default auto px % 1/1 1/2 1/3 1/4 1/5 1/6 1/7 1/8 1/9 1/10" at bounding box center [82, 110] width 10 height 9
click at [136, 107] on button at bounding box center [133, 109] width 16 height 9
type input "100"
select select "%"
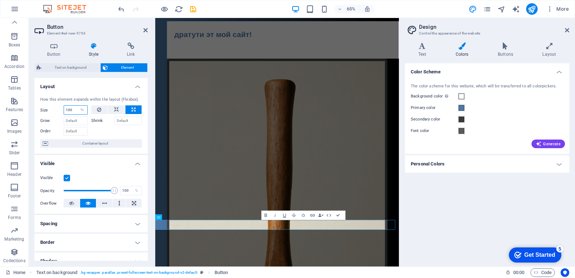
click at [75, 110] on input "100" at bounding box center [75, 110] width 23 height 9
click at [73, 110] on input "100" at bounding box center [75, 110] width 23 height 9
type input "1"
type input "200"
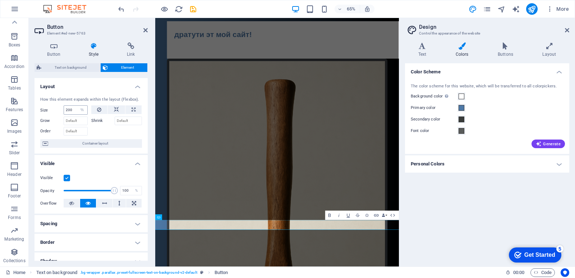
drag, startPoint x: 74, startPoint y: 115, endPoint x: 74, endPoint y: 111, distance: 4.3
click at [74, 111] on div "Size 200 Default auto px % 1/1 1/2 1/3 1/4 1/5 1/6 1/7 1/8 1/9 1/10 Grow Shrink…" at bounding box center [91, 120] width 102 height 30
drag, startPoint x: 74, startPoint y: 111, endPoint x: 0, endPoint y: 161, distance: 89.4
click at [0, 161] on section "Favorites Elements Columns Content Boxes Accordion Tables Features Images Slide…" at bounding box center [199, 142] width 399 height 248
type input "100"
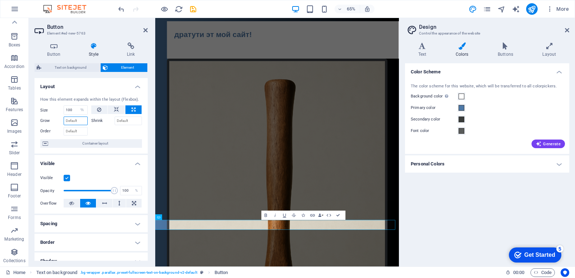
click at [78, 125] on input "Grow" at bounding box center [76, 120] width 24 height 9
type input "10"
click at [75, 122] on input "10" at bounding box center [76, 120] width 24 height 9
type input "200"
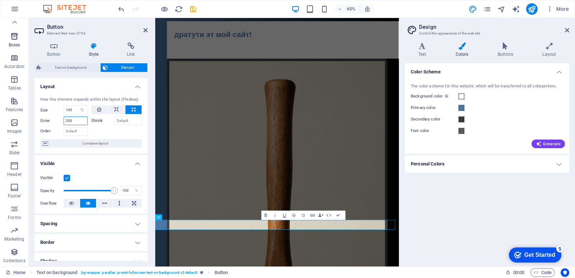
drag, startPoint x: 76, startPoint y: 119, endPoint x: 0, endPoint y: 33, distance: 115.0
click at [0, 108] on section "Favorites Elements Columns Content Boxes Accordion Tables Features Images Slide…" at bounding box center [199, 142] width 399 height 248
click at [115, 131] on div at bounding box center [116, 130] width 51 height 10
click at [457, 111] on button "Primary color" at bounding box center [461, 108] width 8 height 8
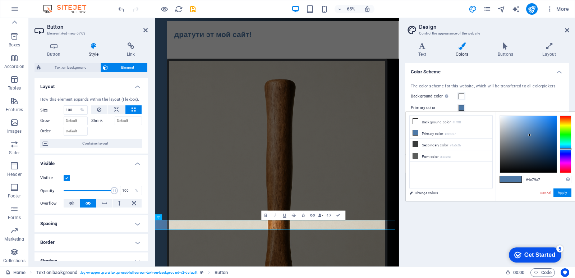
click at [460, 109] on span at bounding box center [461, 108] width 6 height 6
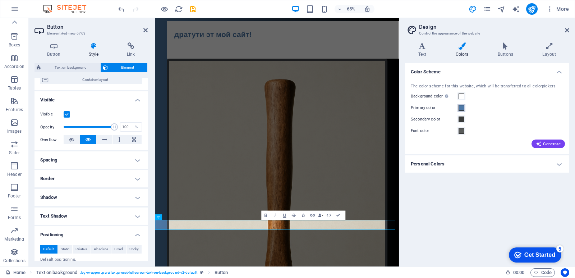
scroll to position [108, 0]
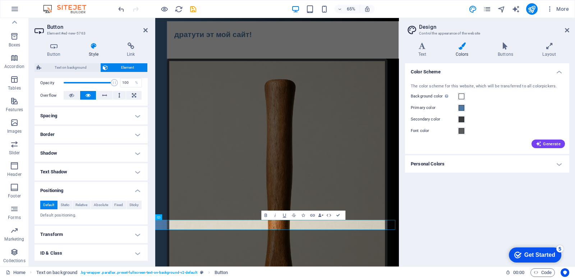
click at [87, 129] on h4 "Border" at bounding box center [90, 134] width 113 height 17
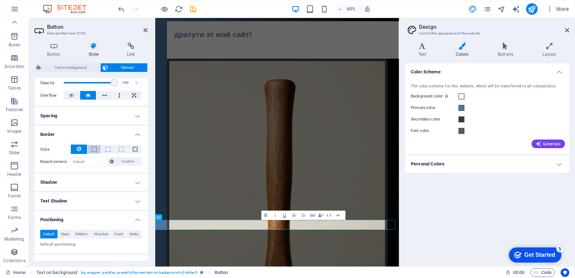
click at [95, 150] on span at bounding box center [94, 149] width 5 height 5
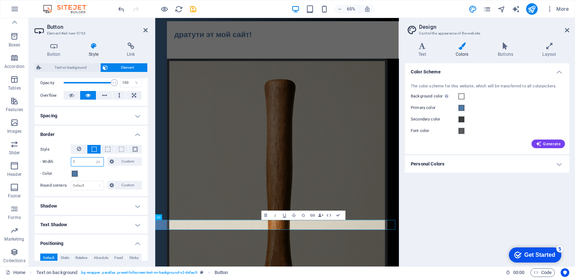
click at [82, 162] on input "1" at bounding box center [87, 161] width 32 height 9
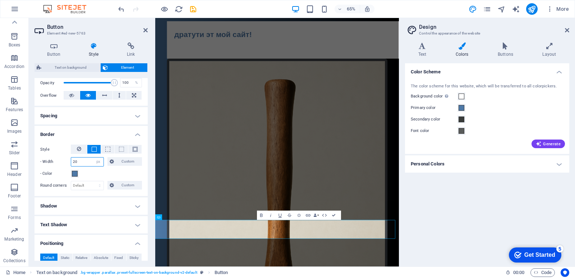
click at [87, 159] on input "20" at bounding box center [87, 161] width 32 height 9
type input "2"
type input "10"
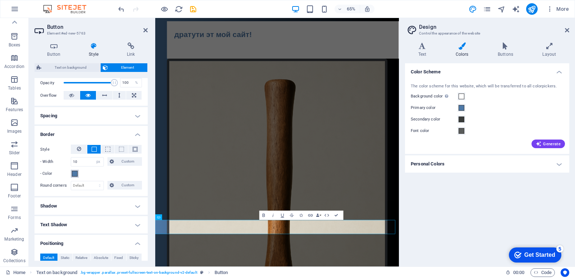
click at [74, 174] on span at bounding box center [75, 174] width 6 height 6
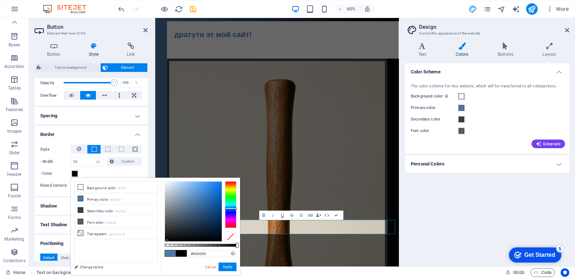
drag, startPoint x: 180, startPoint y: 228, endPoint x: 144, endPoint y: 292, distance: 73.5
click at [144, 277] on html "[DOMAIN_NAME] Home Favorites Elements Columns Content Boxes Accordion Tables Fe…" at bounding box center [287, 139] width 575 height 278
drag, startPoint x: 184, startPoint y: 214, endPoint x: 174, endPoint y: 216, distance: 10.2
click at [174, 216] on div at bounding box center [193, 211] width 57 height 60
drag, startPoint x: 176, startPoint y: 210, endPoint x: 165, endPoint y: 202, distance: 13.4
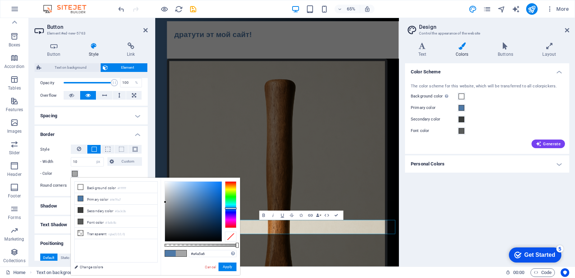
click at [165, 202] on div at bounding box center [193, 211] width 57 height 60
drag, startPoint x: 227, startPoint y: 264, endPoint x: 153, endPoint y: 189, distance: 105.6
click at [154, 186] on div "less Background color #ffffff Primary color #4e79a7 Secondary color #3a3c3b Fon…" at bounding box center [155, 225] width 169 height 97
type input "#97b3d1"
drag, startPoint x: 173, startPoint y: 193, endPoint x: 180, endPoint y: 192, distance: 7.0
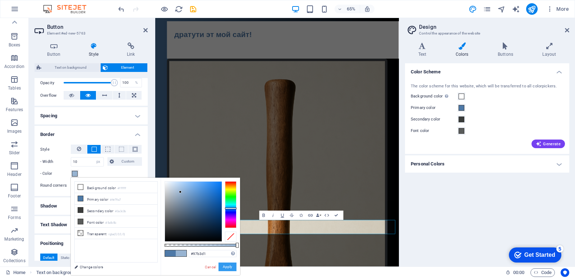
click at [180, 192] on div at bounding box center [193, 211] width 57 height 60
click at [232, 265] on button "Apply" at bounding box center [227, 266] width 18 height 9
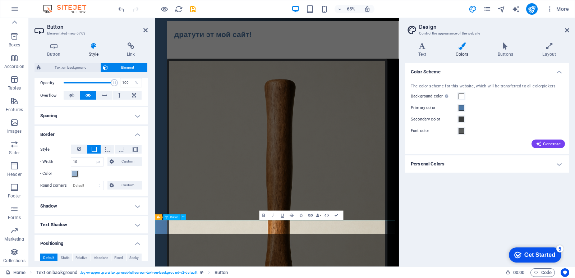
drag, startPoint x: 363, startPoint y: 345, endPoint x: 297, endPoint y: 352, distance: 66.1
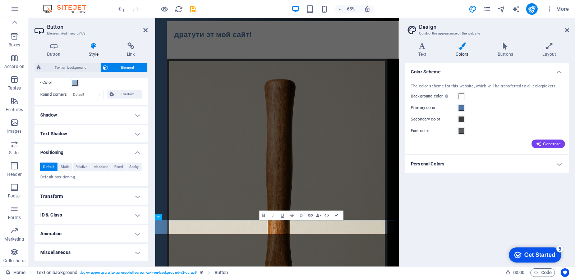
scroll to position [199, 0]
click at [50, 48] on icon at bounding box center [53, 45] width 39 height 7
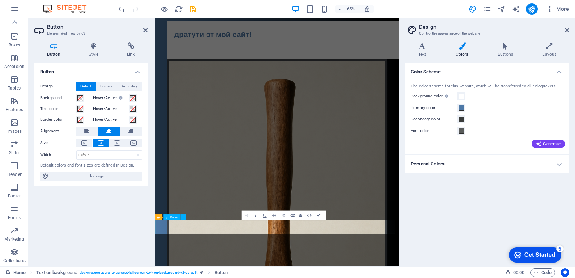
click at [246, 213] on icon "button" at bounding box center [246, 215] width 6 height 6
drag, startPoint x: 298, startPoint y: 338, endPoint x: 417, endPoint y: 351, distance: 119.9
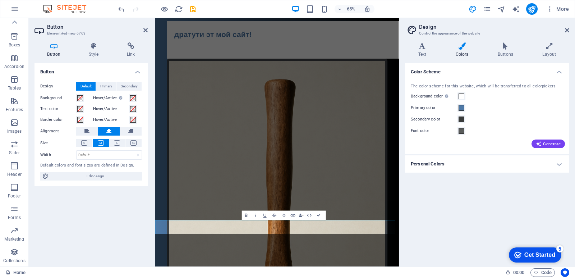
click at [244, 214] on icon "button" at bounding box center [246, 215] width 6 height 6
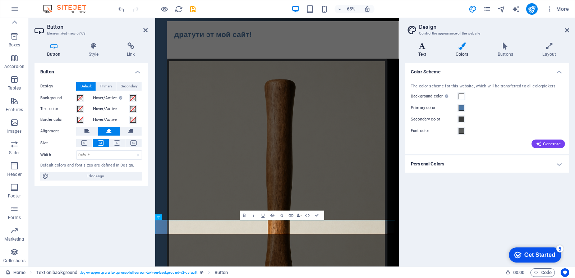
click at [426, 46] on icon at bounding box center [422, 45] width 34 height 7
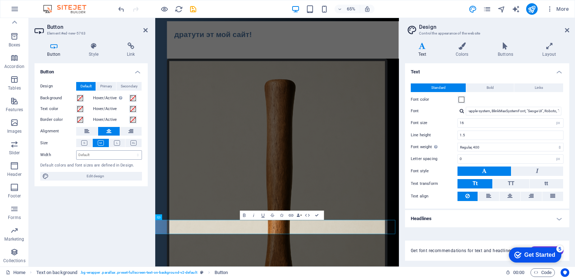
click at [104, 150] on div "Default px rem % em vh vw" at bounding box center [109, 154] width 66 height 9
click at [104, 157] on select "Default px rem % em vh vw" at bounding box center [108, 154] width 65 height 9
click at [61, 143] on label "Size" at bounding box center [58, 143] width 36 height 9
click at [90, 178] on span "Edit design" at bounding box center [95, 176] width 89 height 9
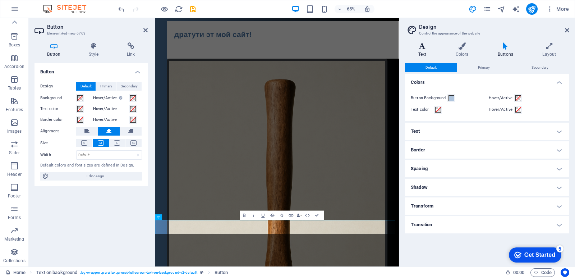
click at [419, 52] on h4 "Text" at bounding box center [423, 49] width 37 height 15
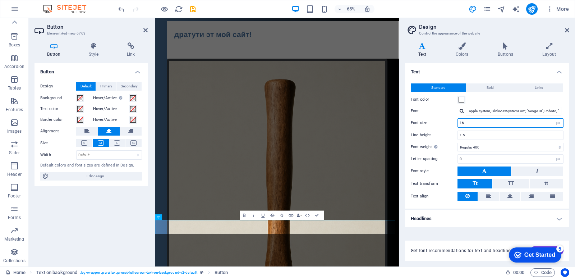
click at [485, 119] on input "16" at bounding box center [509, 123] width 105 height 9
type input "1"
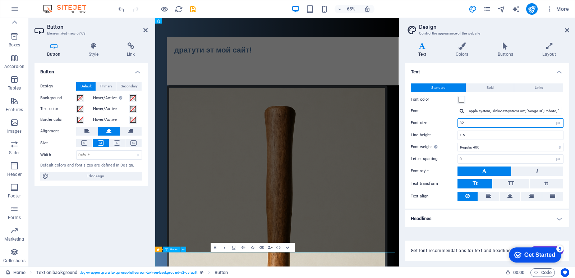
type input "32"
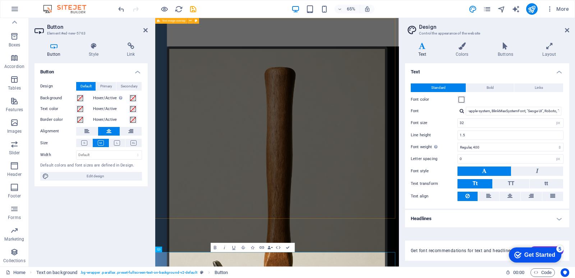
scroll to position [65, 0]
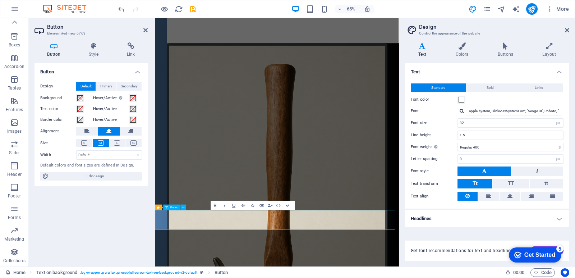
click at [399, 130] on div at bounding box center [399, 142] width 1 height 248
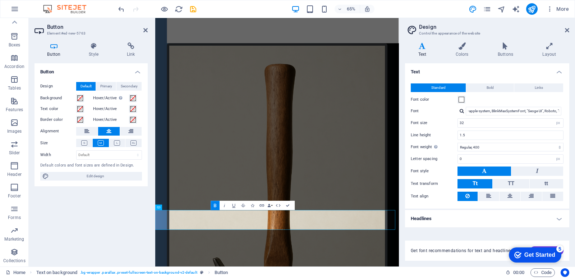
click at [399, 130] on div at bounding box center [399, 142] width 1 height 248
click at [399, 107] on aside "Design Control the appearance of the website Variants Text Colors Buttons Layou…" at bounding box center [487, 142] width 176 height 248
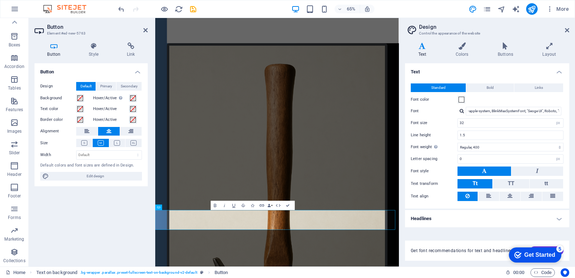
click at [125, 231] on div "Button Design Default Primary Secondary Background Hover/Active Switch to previ…" at bounding box center [90, 161] width 113 height 197
click at [219, 247] on div "дратути эт мой сайт! здравствуйте участники сервера мухосранск сегодня вы узнае…" at bounding box center [342, 271] width 375 height 637
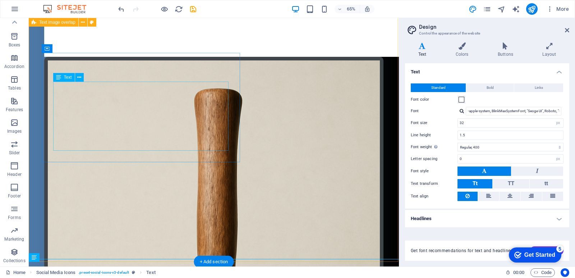
click at [206, 45] on div "здравствуйте участники сервера мухосранск [DATE] вы узнаете про всё что... незн…" at bounding box center [228, 28] width 345 height 34
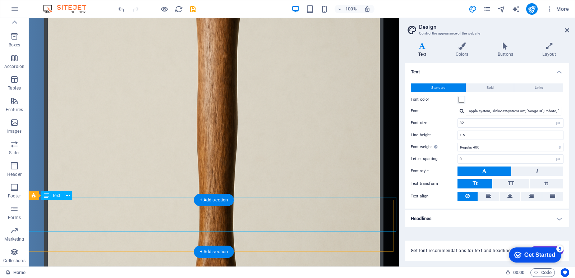
scroll to position [126, 0]
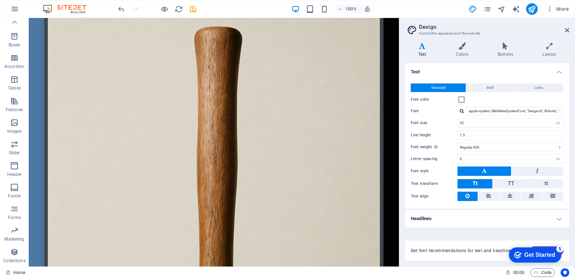
click at [571, 29] on aside "Design Control the appearance of the website Variants Text Colors Buttons Layou…" at bounding box center [487, 142] width 176 height 248
click at [568, 29] on icon at bounding box center [566, 30] width 4 height 6
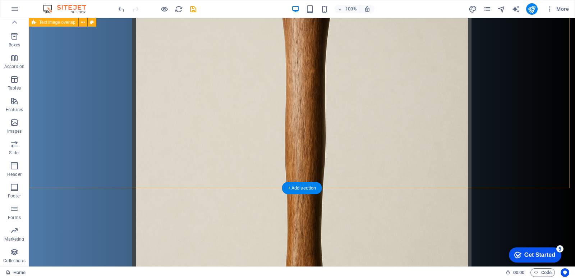
scroll to position [181, 0]
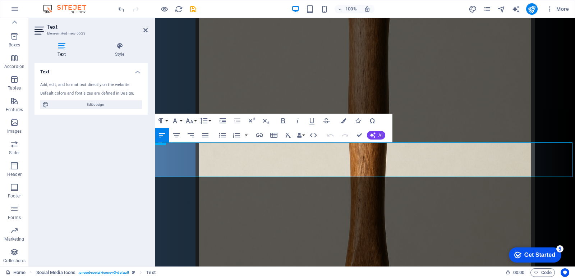
click at [154, 152] on div at bounding box center [153, 142] width 1 height 248
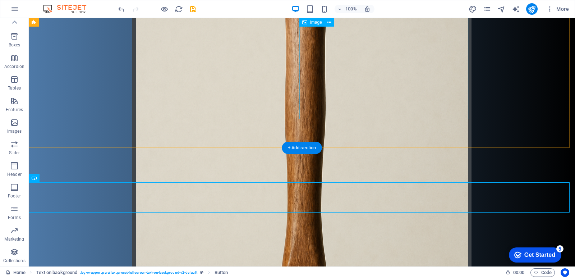
scroll to position [109, 0]
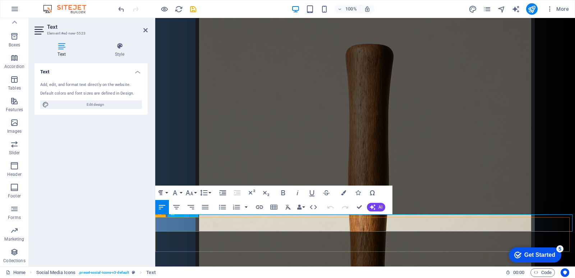
click at [482, 99] on figure at bounding box center [364, 264] width 339 height 505
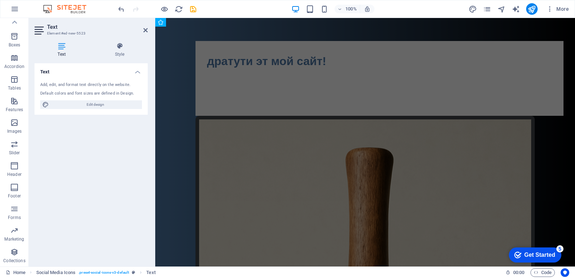
scroll to position [0, 0]
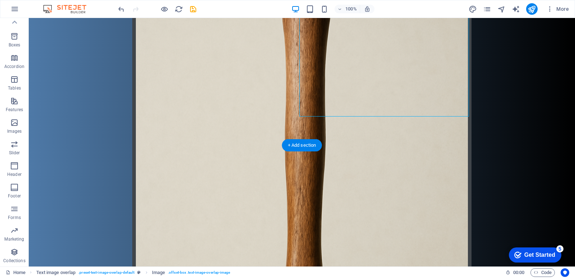
scroll to position [181, 0]
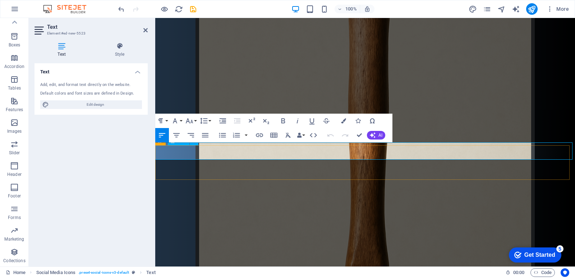
click at [430, 62] on figure at bounding box center [364, 192] width 339 height 505
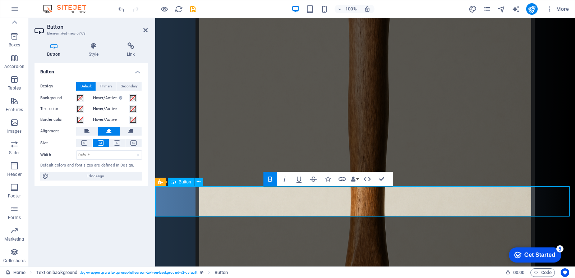
scroll to position [175, 0]
click at [101, 52] on h4 "Style" at bounding box center [95, 49] width 38 height 15
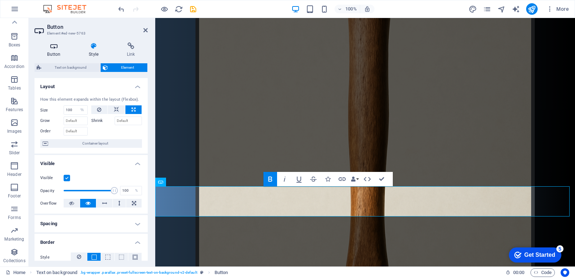
click at [59, 52] on h4 "Button" at bounding box center [55, 49] width 42 height 15
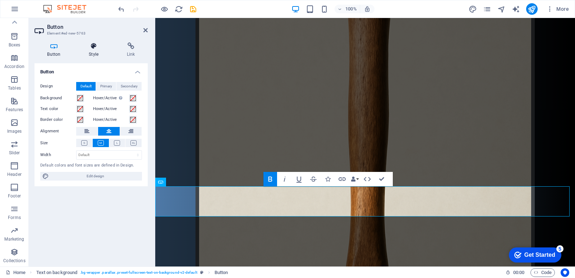
click at [99, 44] on icon at bounding box center [93, 45] width 35 height 7
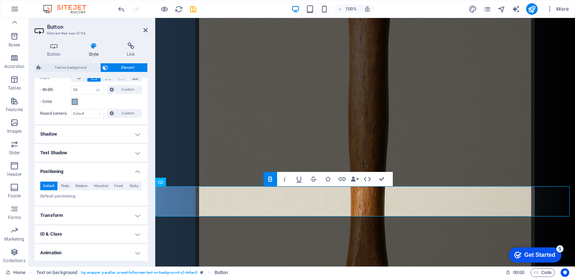
scroll to position [199, 0]
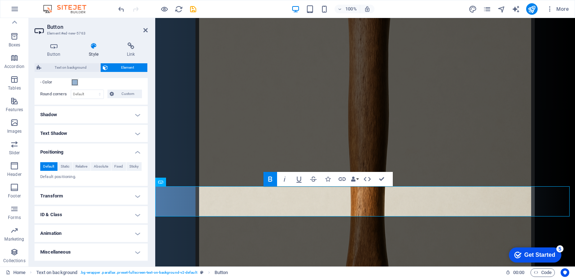
click at [98, 236] on h4 "Animation" at bounding box center [90, 232] width 113 height 17
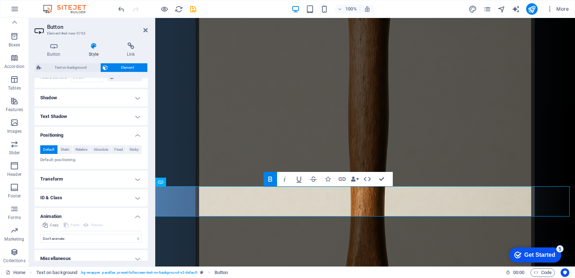
scroll to position [222, 0]
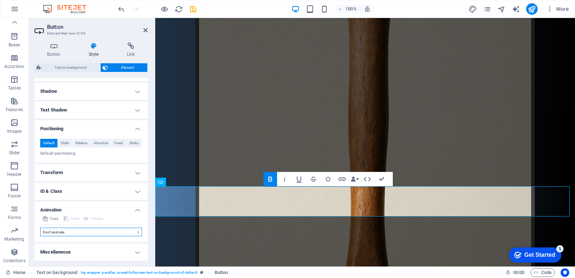
click at [98, 231] on select "Don't animate Show / Hide Slide up/down Zoom in/out Slide left to right Slide r…" at bounding box center [91, 231] width 102 height 9
select select "fade"
click at [40, 227] on select "Don't animate Show / Hide Slide up/down Zoom in/out Slide left to right Slide r…" at bounding box center [91, 231] width 102 height 9
select select "scroll"
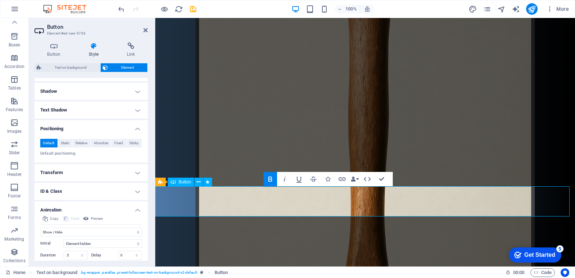
click at [147, 25] on h2 "Button" at bounding box center [97, 27] width 101 height 6
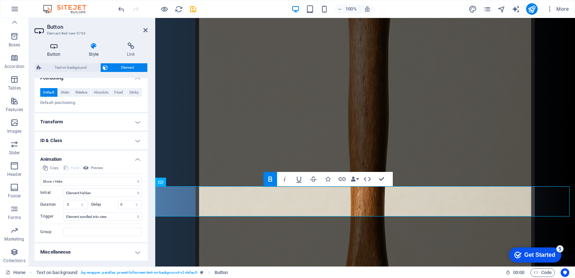
click at [56, 47] on icon at bounding box center [53, 45] width 39 height 7
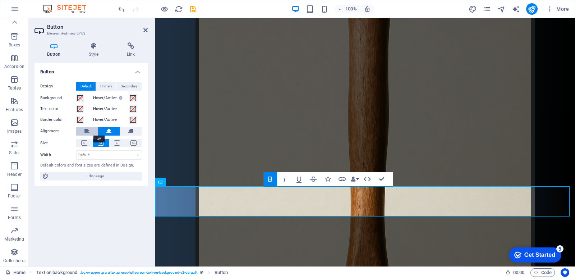
click at [89, 127] on icon at bounding box center [86, 131] width 5 height 9
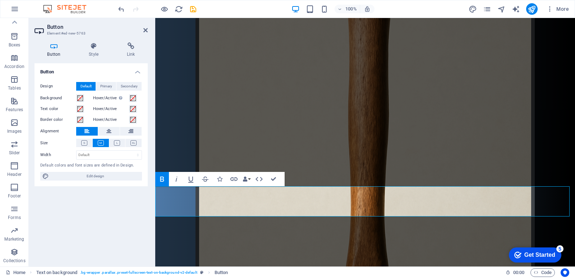
click at [339, 91] on div "дратути эт мой сайт! здравствуйте участники сервера мухосранск сегодня вы узнае…" at bounding box center [364, 161] width 419 height 637
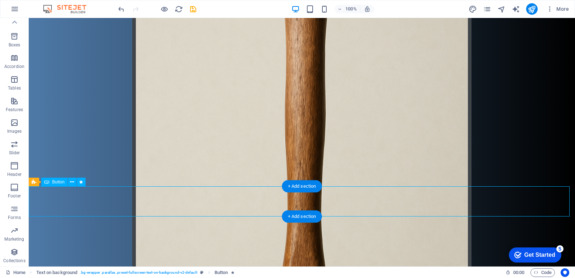
select select "%"
select select "px"
select select "fade"
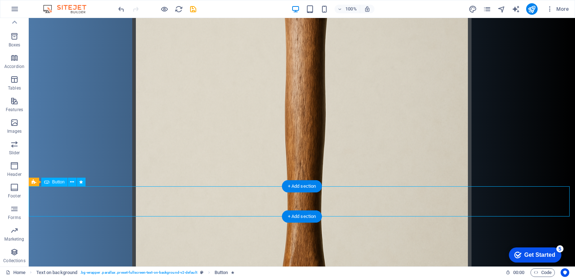
select select "s"
select select "scroll"
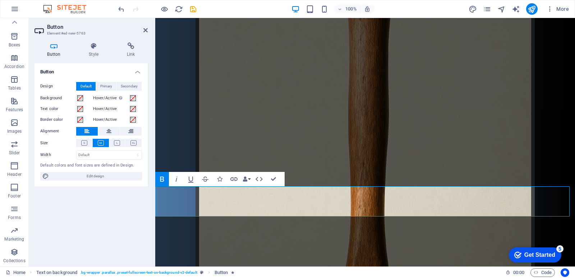
click at [85, 59] on div "Button Style Link Button Design Default Primary Secondary Background Hover/Acti…" at bounding box center [90, 151] width 113 height 218
click at [98, 50] on h4 "Style" at bounding box center [95, 49] width 38 height 15
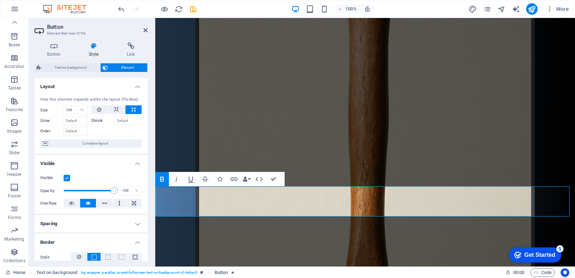
click at [271, 120] on div "дратути эт мой сайт! здравствуйте участники сервера мухосранск сегодня вы узнае…" at bounding box center [364, 161] width 419 height 637
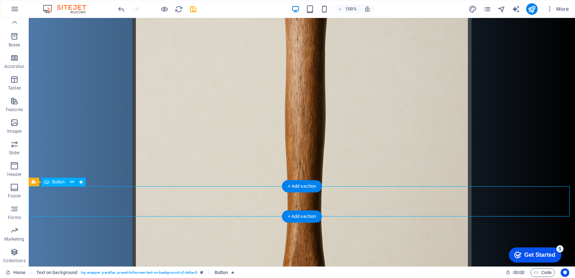
select select "%"
select select "px"
select select "fade"
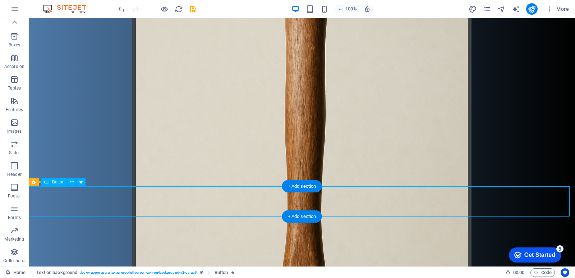
select select "s"
select select "scroll"
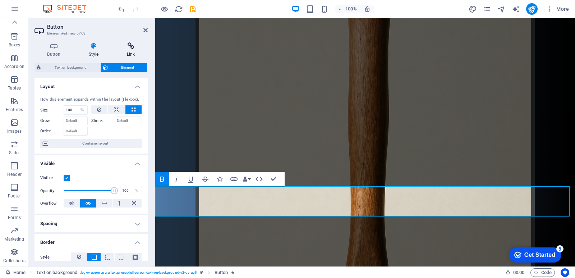
click at [130, 52] on h4 "Link" at bounding box center [131, 49] width 34 height 15
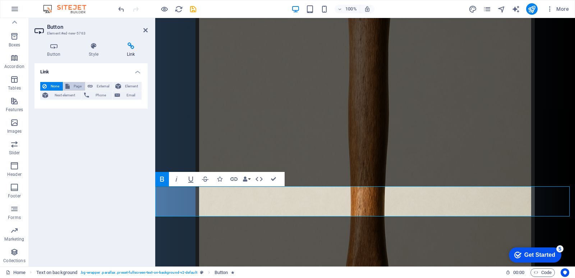
click at [69, 85] on icon at bounding box center [67, 86] width 4 height 9
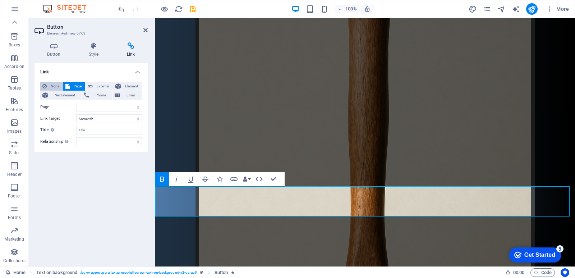
click at [56, 83] on span "None" at bounding box center [55, 86] width 12 height 9
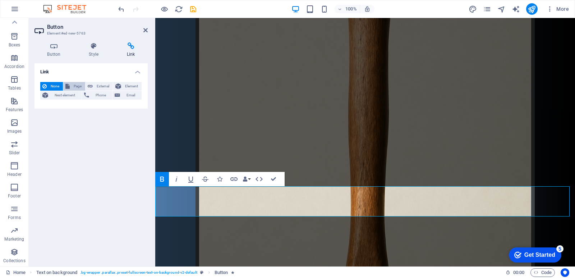
click at [79, 86] on span "Page" at bounding box center [77, 86] width 11 height 9
select select
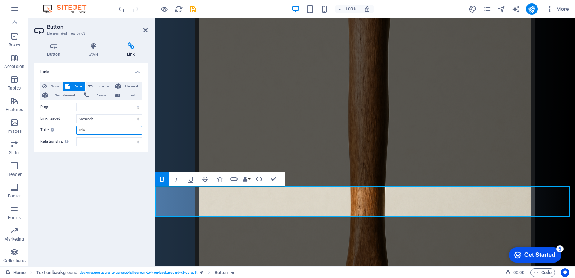
click at [101, 134] on input "Title Additional link description, should not be the same as the link text. The…" at bounding box center [109, 130] width 66 height 9
click at [298, 106] on div "дратути эт мой сайт! здравствуйте участники сервера мухосранск сегодня вы узнае…" at bounding box center [364, 161] width 419 height 637
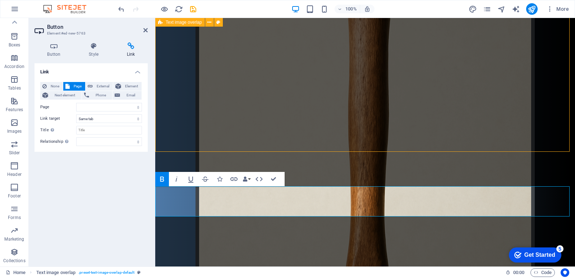
click at [298, 106] on div "дратути эт мой сайт! здравствуйте участники сервера мухосранск сегодня вы узнае…" at bounding box center [364, 161] width 419 height 637
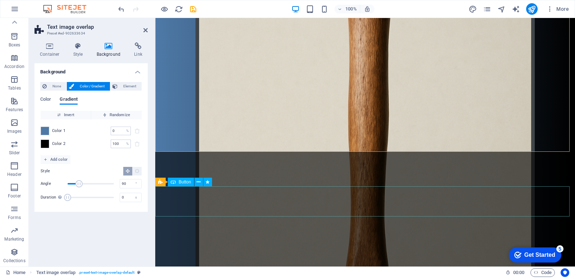
select select
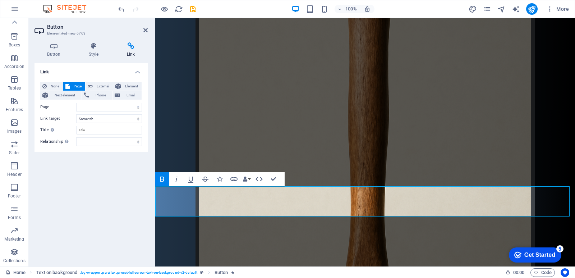
drag, startPoint x: 375, startPoint y: 194, endPoint x: 327, endPoint y: 204, distance: 49.6
click at [59, 53] on h4 "Button" at bounding box center [55, 49] width 42 height 15
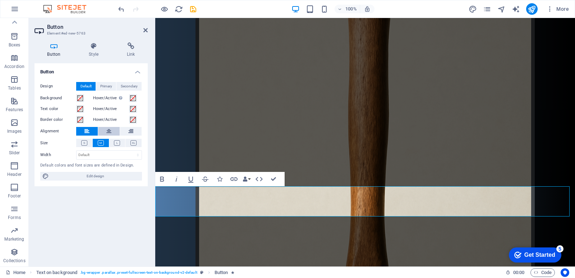
click at [109, 135] on icon at bounding box center [108, 131] width 5 height 9
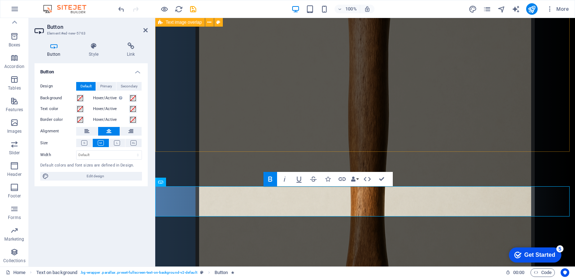
click at [303, 124] on div "дратути эт мой сайт! здравствуйте участники сервера мухосранск сегодня вы узнае…" at bounding box center [364, 161] width 419 height 637
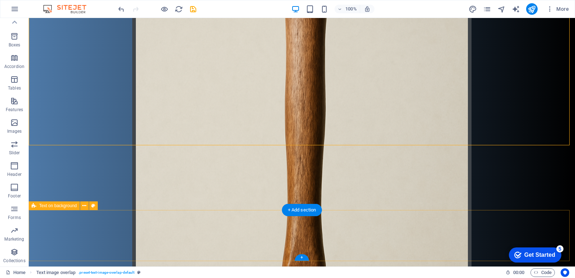
scroll to position [181, 0]
click at [18, 97] on icon "button" at bounding box center [14, 101] width 9 height 9
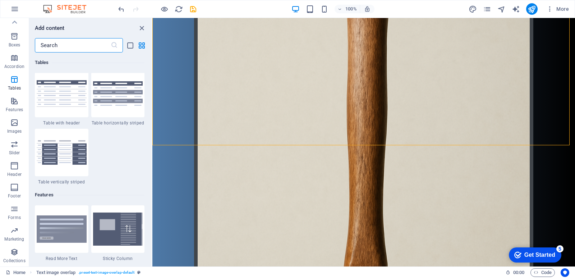
scroll to position [2691, 0]
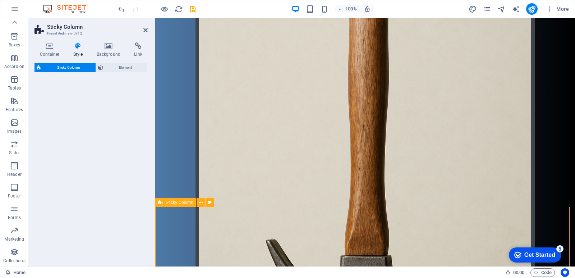
select select "%"
select select "rem"
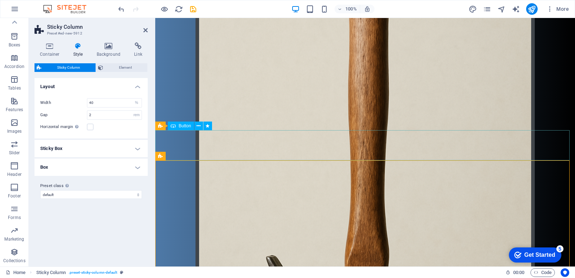
scroll to position [145, 0]
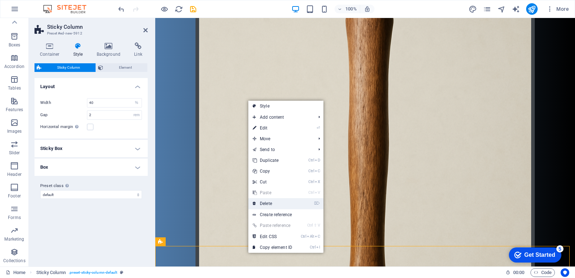
click at [264, 206] on link "⌦ Delete" at bounding box center [272, 203] width 48 height 11
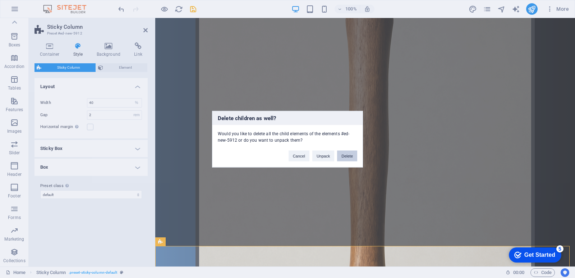
click at [352, 158] on button "Delete" at bounding box center [347, 155] width 20 height 11
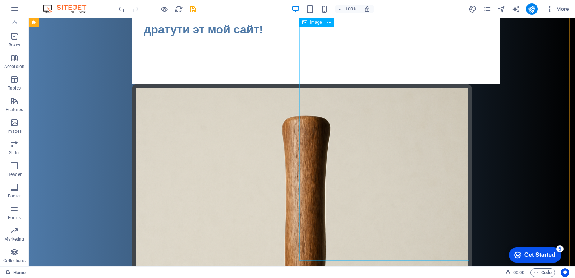
scroll to position [1, 0]
